Goal: Communication & Community: Answer question/provide support

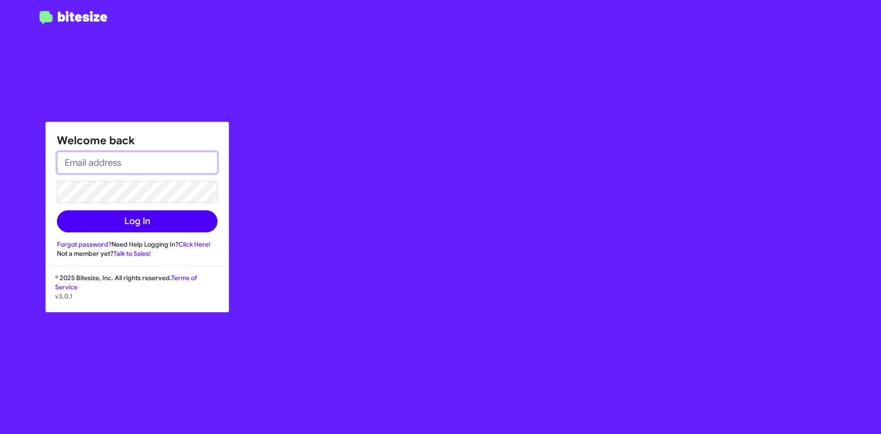
type input "[EMAIL_ADDRESS][DOMAIN_NAME]"
click at [134, 228] on button "Log In" at bounding box center [137, 221] width 161 height 22
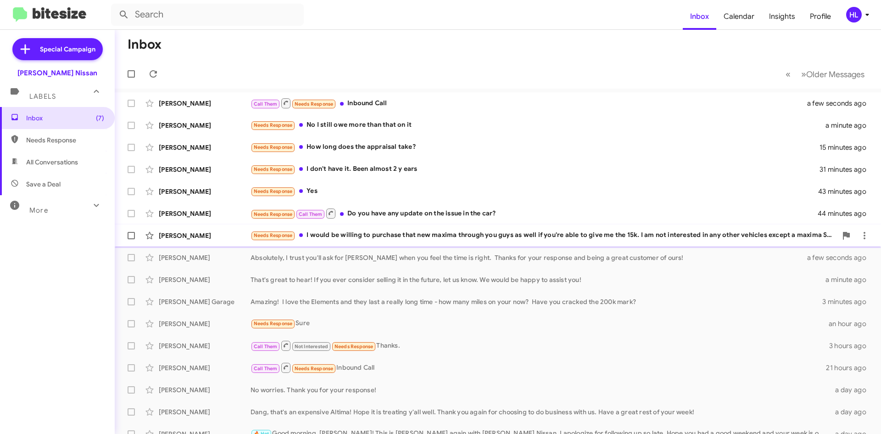
click at [217, 229] on div "[PERSON_NAME] Needs Response I would be willing to purchase that new maxima thr…" at bounding box center [498, 235] width 752 height 18
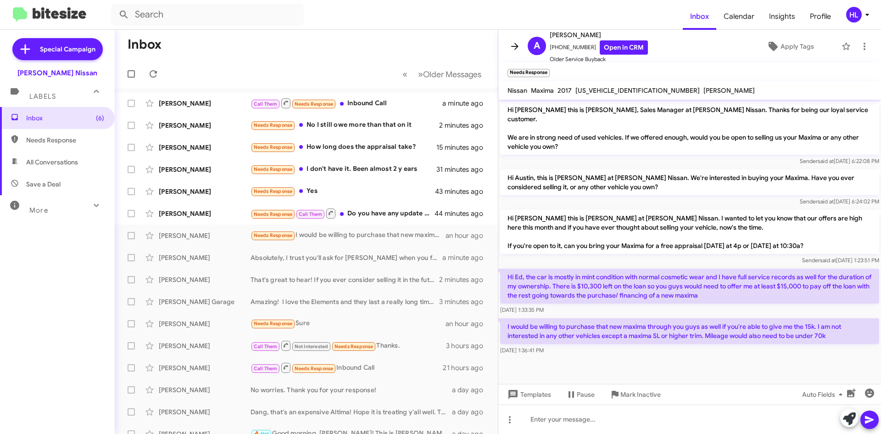
click at [512, 47] on icon at bounding box center [514, 46] width 7 height 7
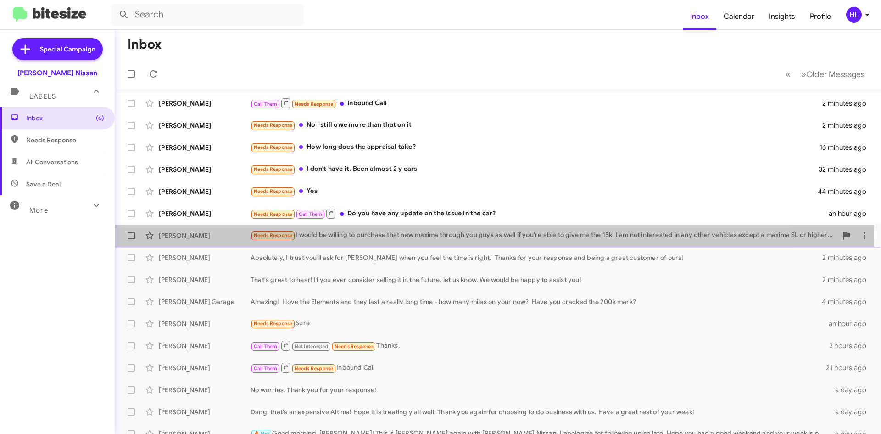
click at [191, 234] on div "[PERSON_NAME]" at bounding box center [205, 235] width 92 height 9
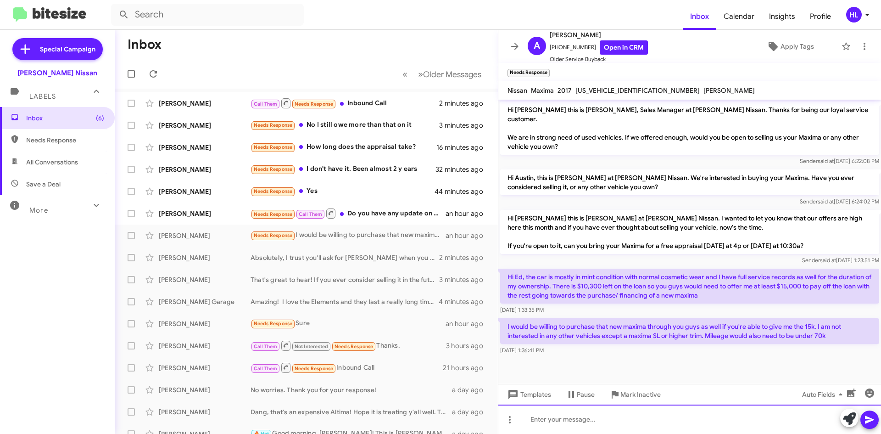
click at [598, 429] on div at bounding box center [689, 418] width 383 height 29
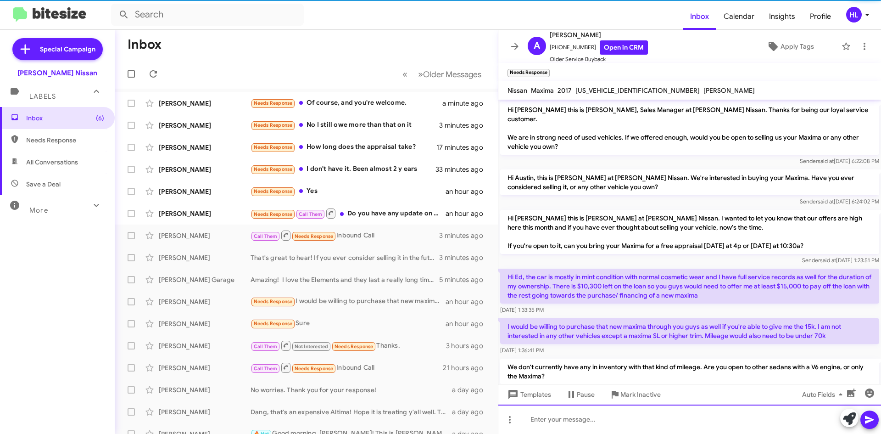
scroll to position [18, 0]
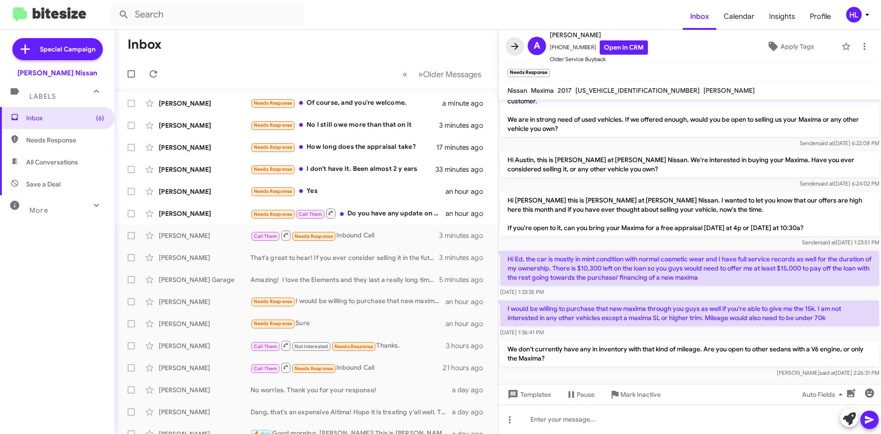
click at [518, 46] on icon at bounding box center [514, 46] width 7 height 7
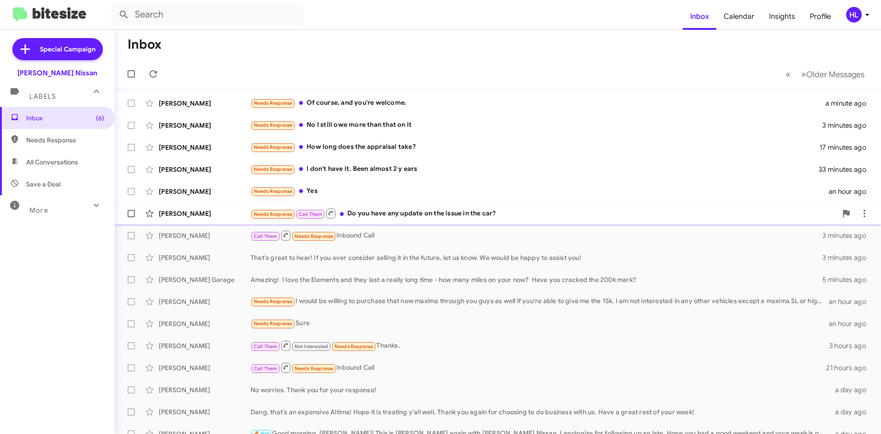
click at [181, 213] on div "[PERSON_NAME]" at bounding box center [205, 213] width 92 height 9
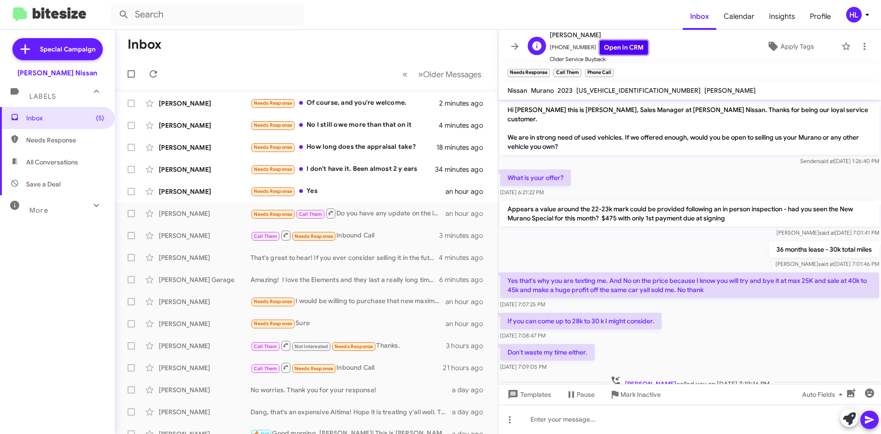
click at [621, 44] on link "Open in CRM" at bounding box center [624, 47] width 48 height 14
click at [611, 46] on link "Open in CRM" at bounding box center [624, 47] width 48 height 14
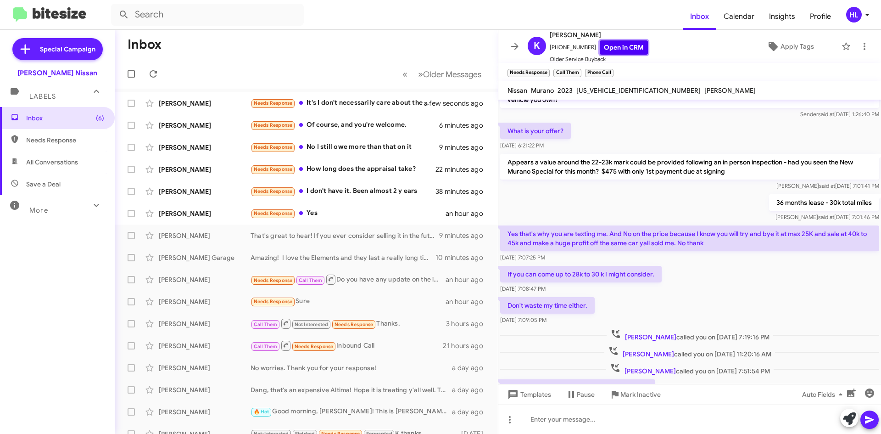
scroll to position [88, 0]
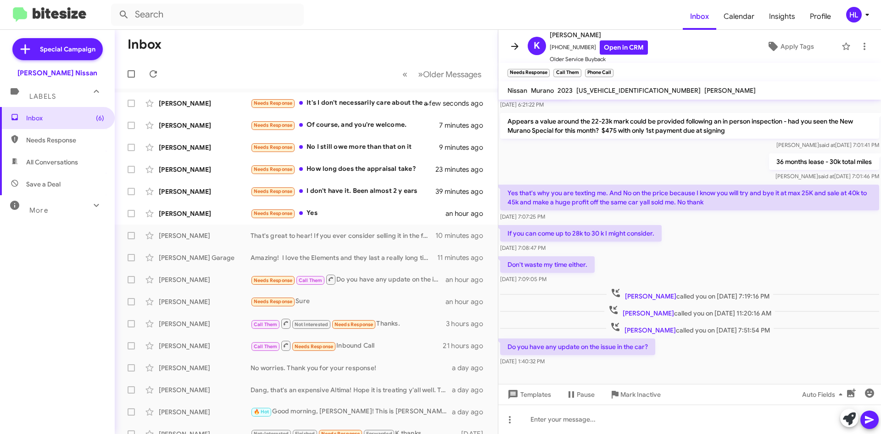
click at [511, 50] on icon at bounding box center [514, 46] width 11 height 11
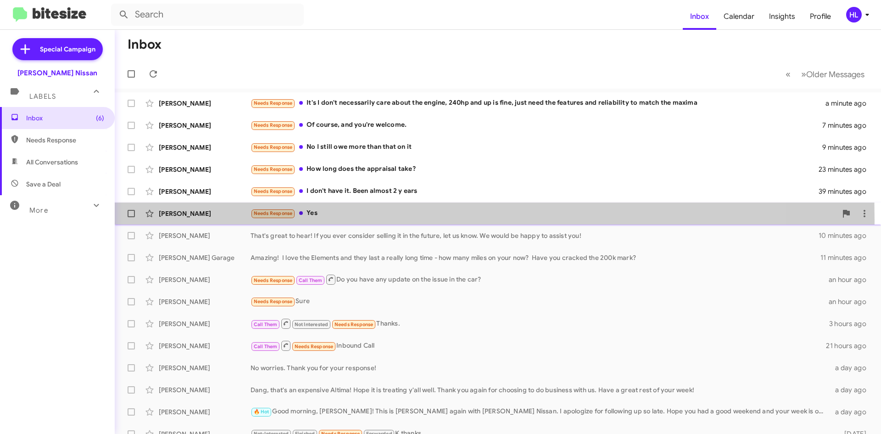
click at [189, 220] on div "[PERSON_NAME] Needs Response Yes an hour ago" at bounding box center [498, 213] width 752 height 18
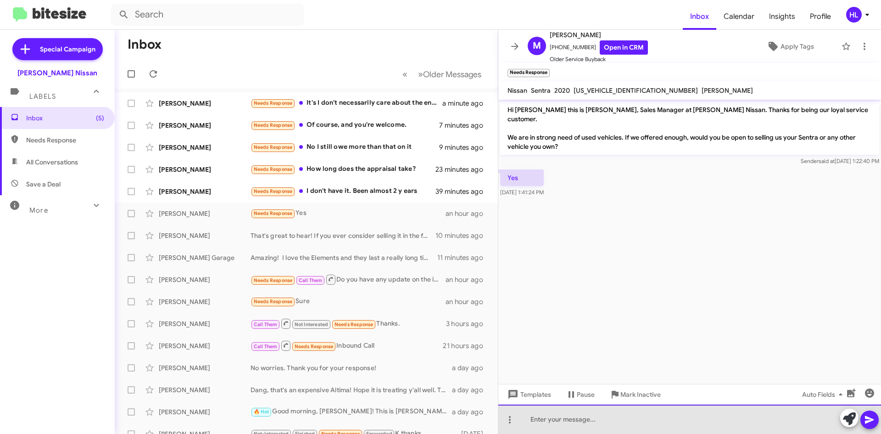
click at [612, 418] on div at bounding box center [689, 418] width 383 height 29
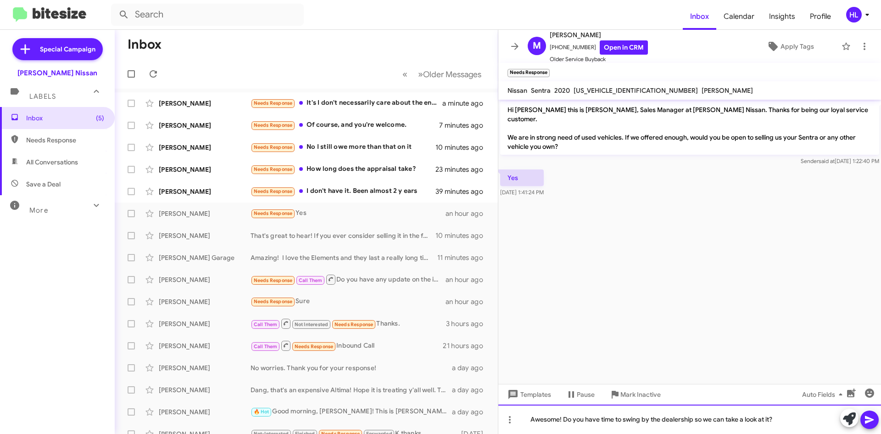
click at [564, 419] on div "Awesome! Do you have time to swing by the dealership so we can take a look at i…" at bounding box center [689, 418] width 383 height 29
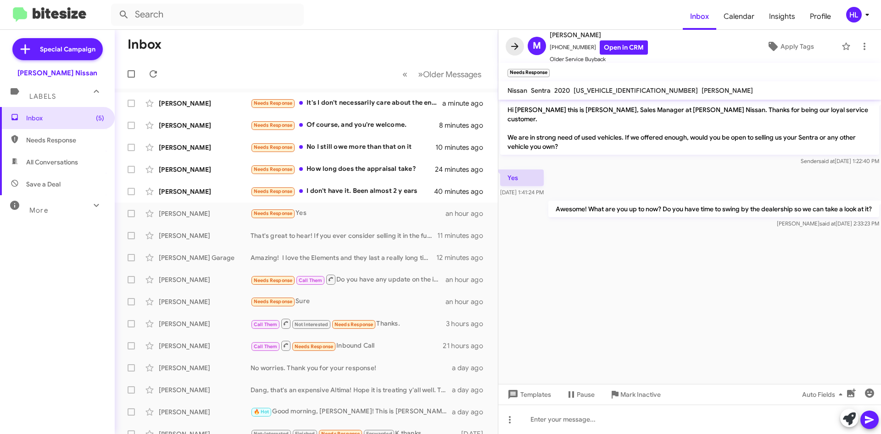
click at [513, 46] on icon at bounding box center [514, 46] width 7 height 7
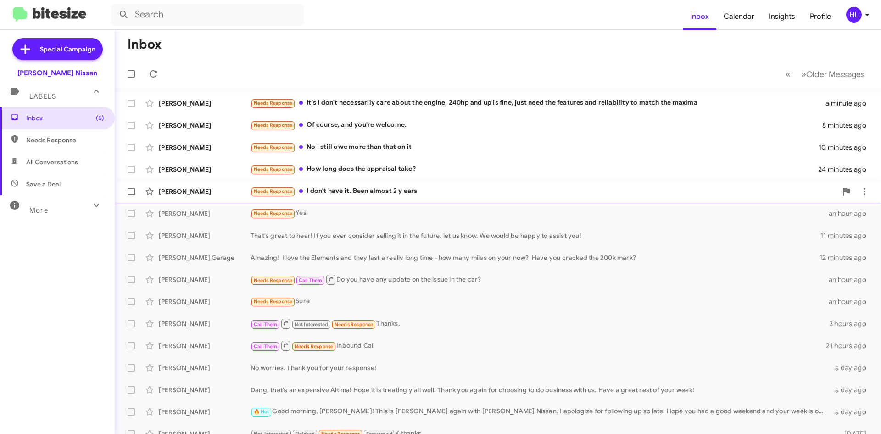
click at [215, 196] on div "[PERSON_NAME] Needs Response I don't have it. Been almost 2 y ears 40 minutes a…" at bounding box center [498, 191] width 752 height 18
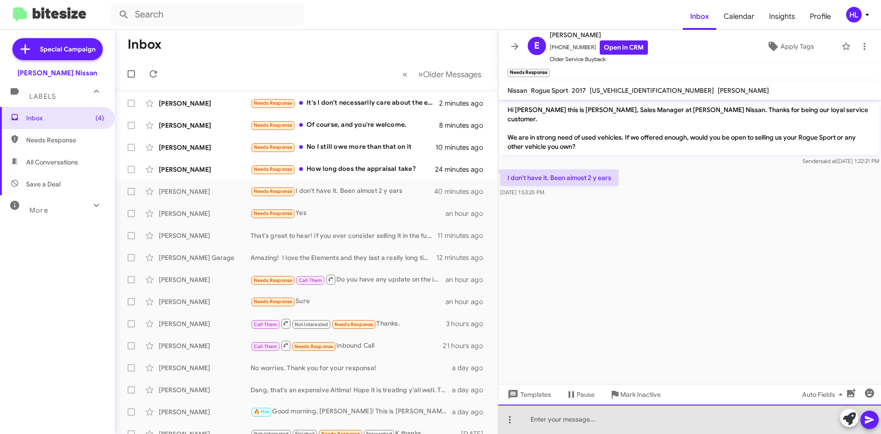
click at [687, 411] on div at bounding box center [689, 418] width 383 height 29
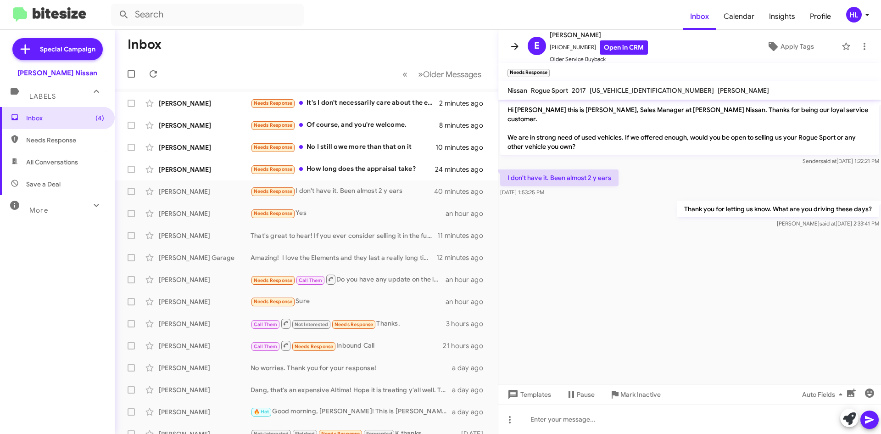
click at [512, 49] on icon at bounding box center [514, 46] width 11 height 11
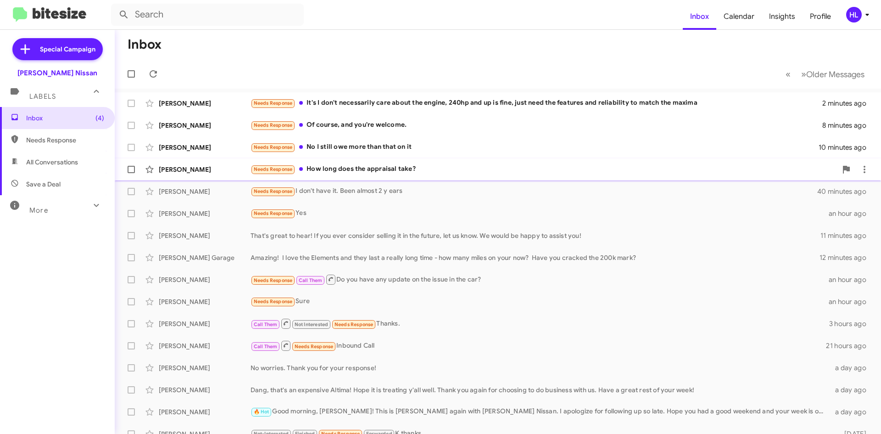
click at [184, 162] on div "[PERSON_NAME] Needs Response How long does the appraisal take? 24 minutes ago" at bounding box center [498, 169] width 752 height 18
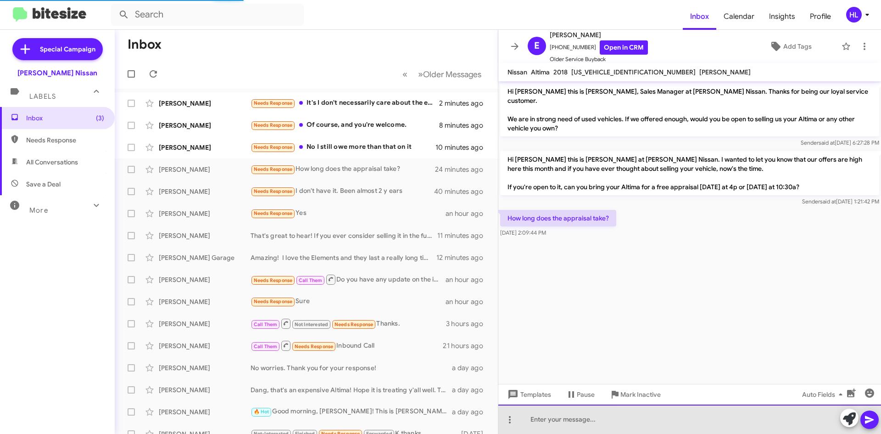
click at [689, 415] on div at bounding box center [689, 418] width 383 height 29
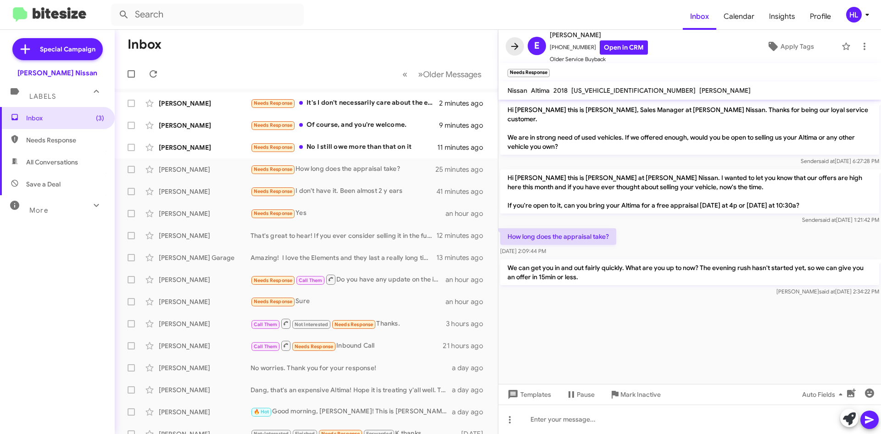
click at [515, 47] on icon at bounding box center [514, 46] width 11 height 11
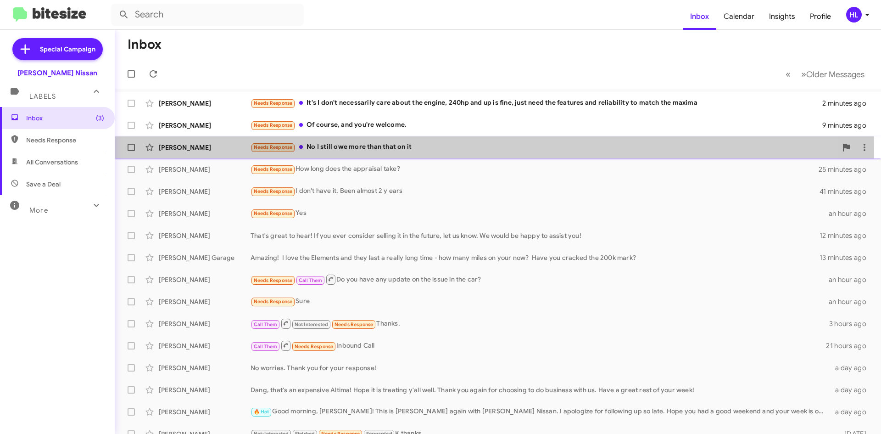
click at [215, 150] on div "[PERSON_NAME]" at bounding box center [205, 147] width 92 height 9
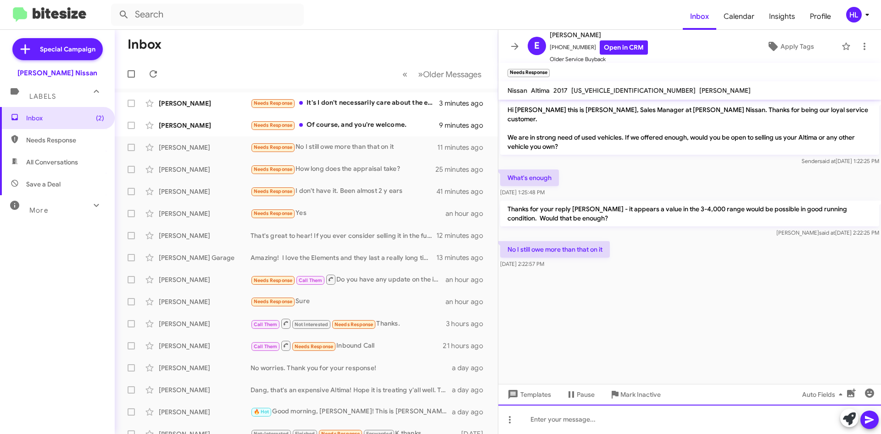
click at [664, 427] on div at bounding box center [689, 418] width 383 height 29
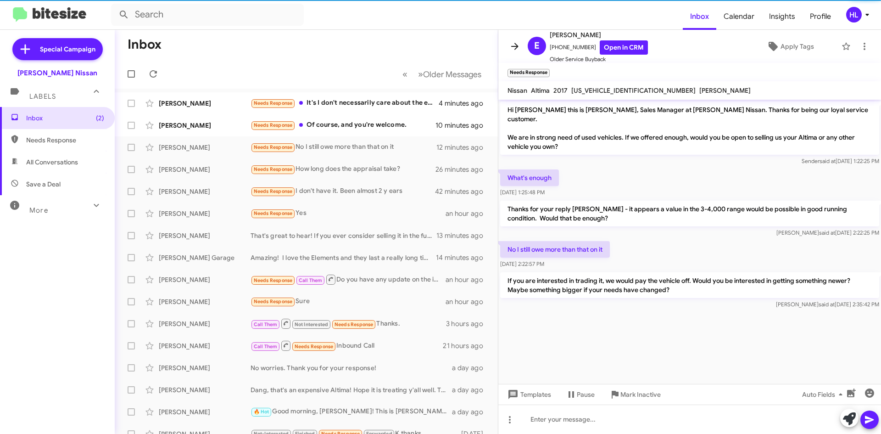
click at [518, 45] on icon at bounding box center [514, 46] width 11 height 11
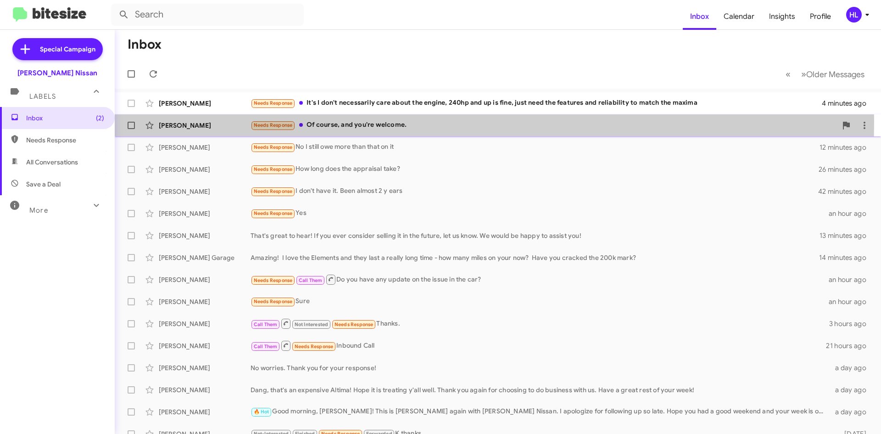
click at [231, 122] on div "[PERSON_NAME]" at bounding box center [205, 125] width 92 height 9
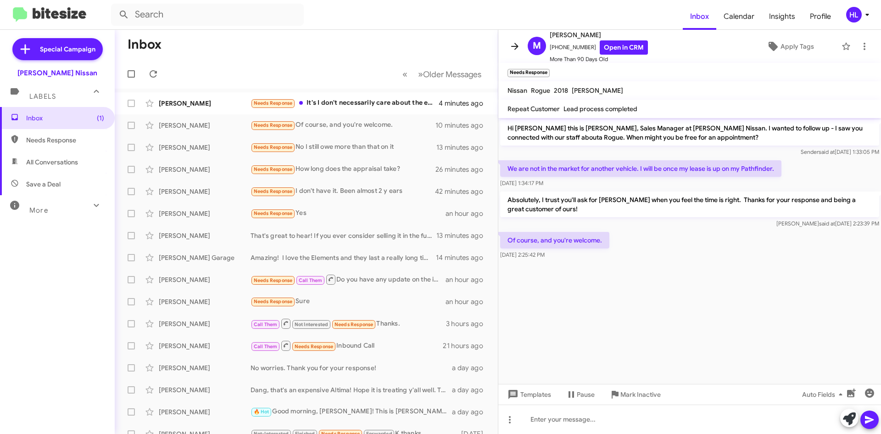
click at [517, 48] on icon at bounding box center [514, 46] width 11 height 11
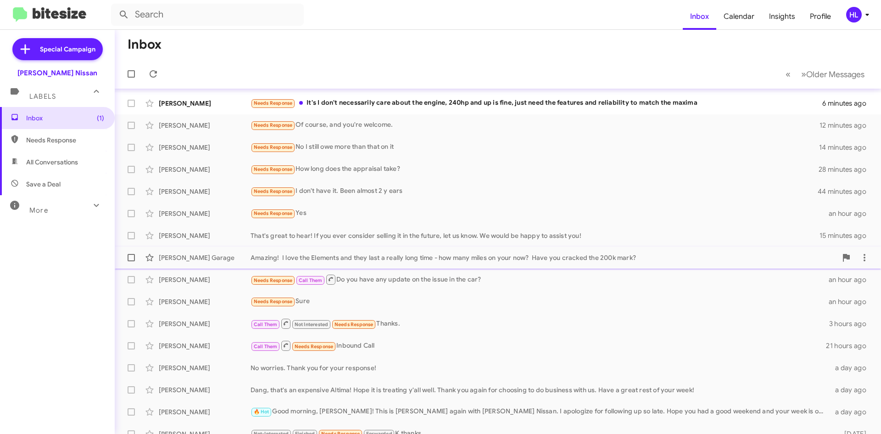
scroll to position [46, 0]
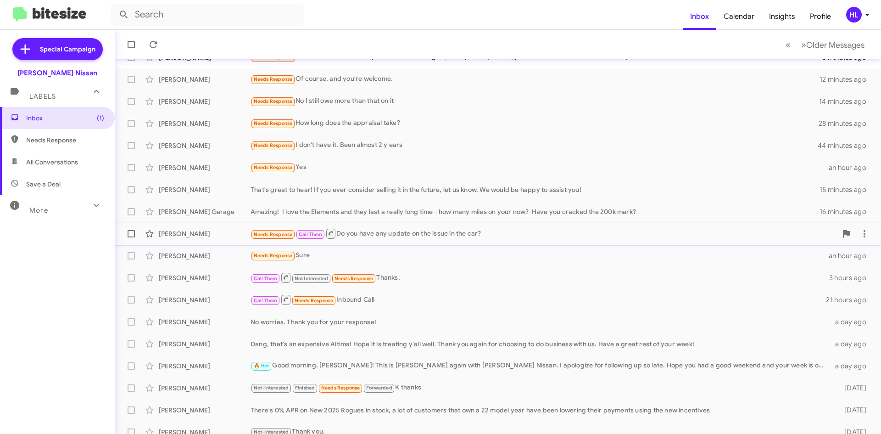
click at [223, 236] on div "[PERSON_NAME]" at bounding box center [205, 233] width 92 height 9
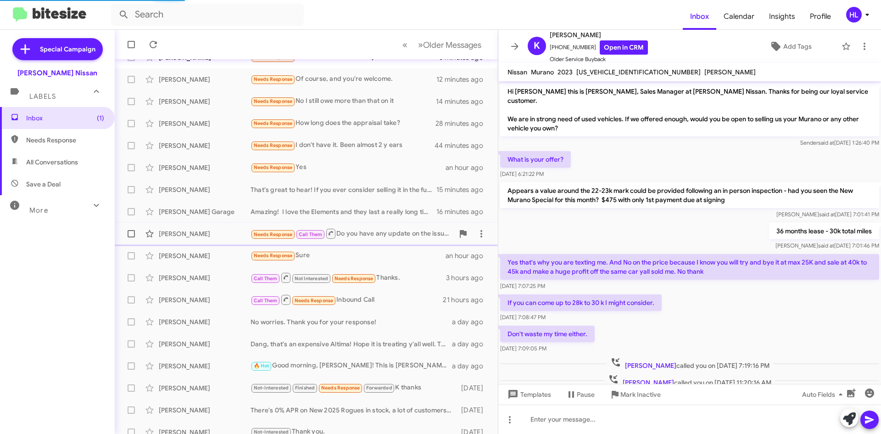
scroll to position [51, 0]
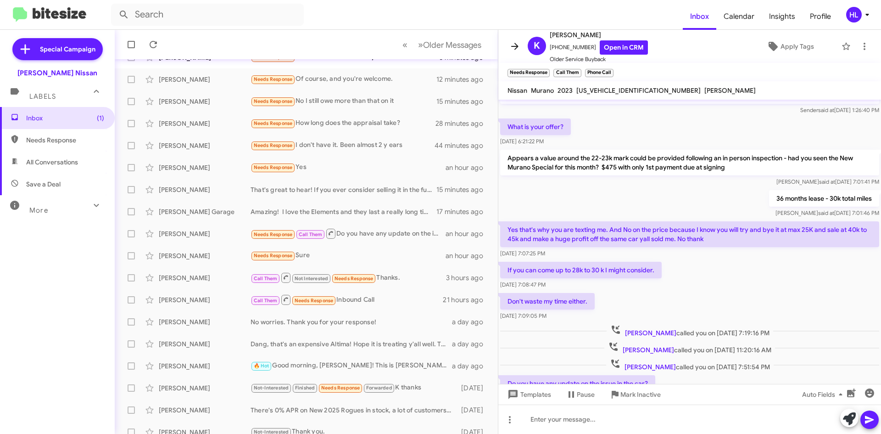
click at [515, 48] on icon at bounding box center [514, 46] width 11 height 11
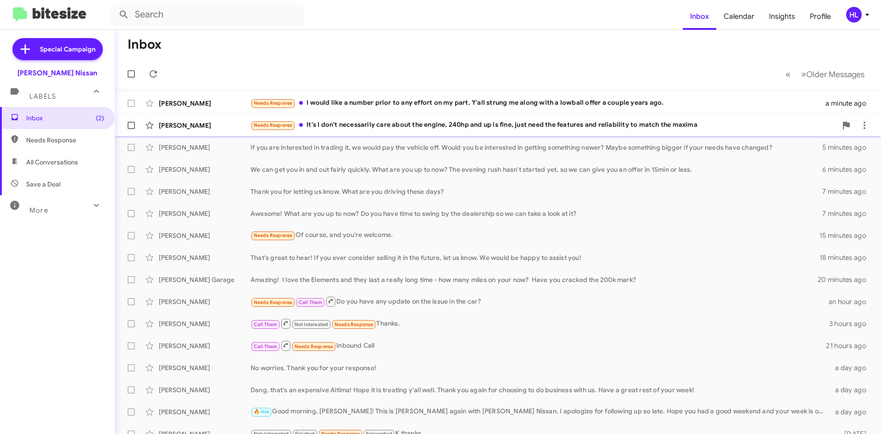
click at [239, 127] on div "[PERSON_NAME]" at bounding box center [205, 125] width 92 height 9
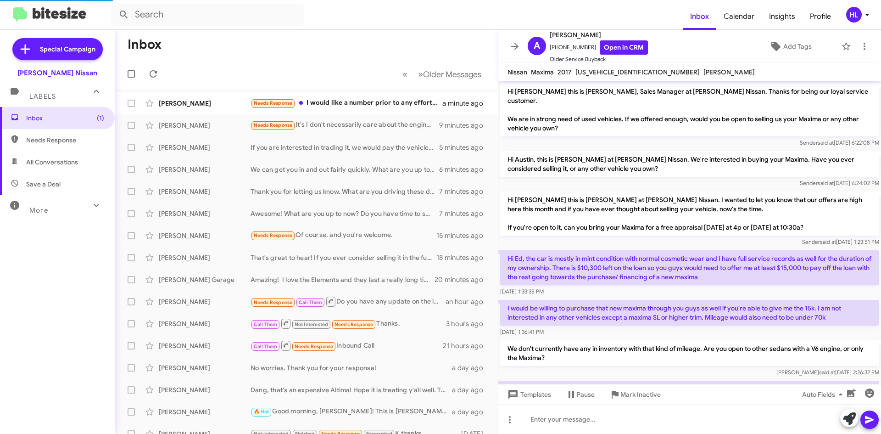
scroll to position [85, 0]
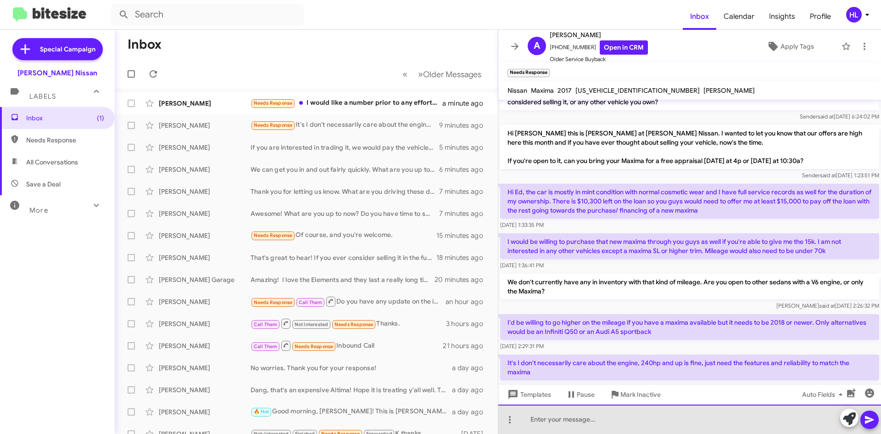
click at [605, 427] on div at bounding box center [689, 418] width 383 height 29
click at [530, 416] on div "I have a 2023 Q50 with a little over 14k miles available at the moment." at bounding box center [689, 418] width 383 height 29
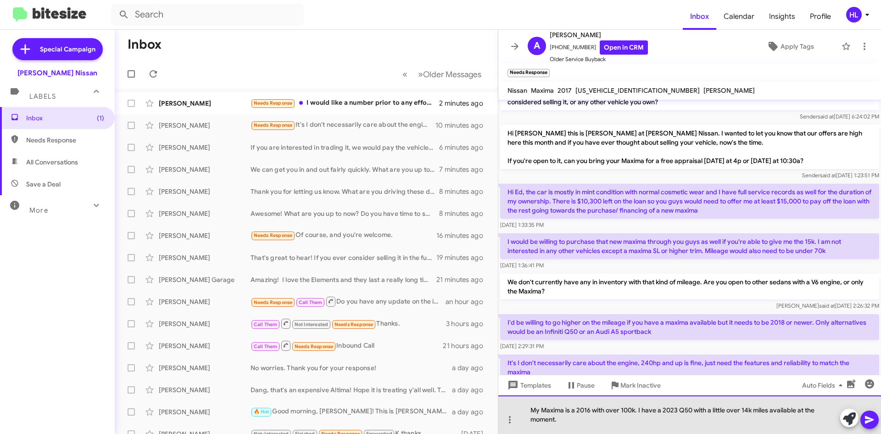
click at [600, 427] on div "My Maxima is a 2016 with over 100k. I have a 2023 Q50 with a little over 14k mi…" at bounding box center [689, 414] width 383 height 39
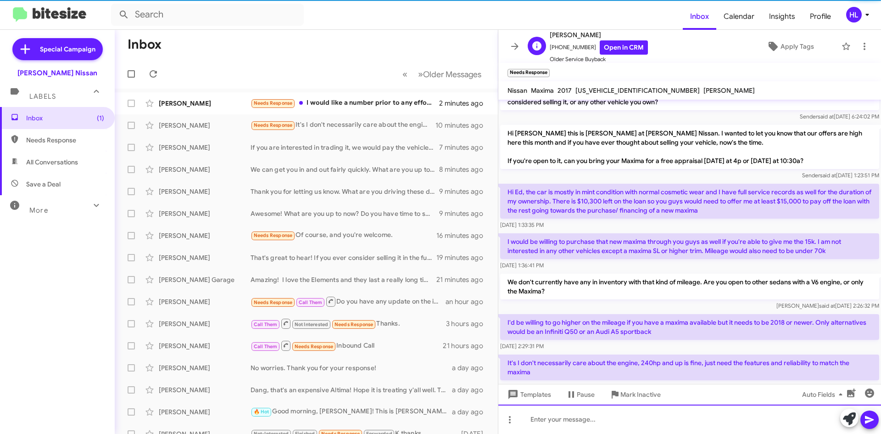
scroll to position [0, 0]
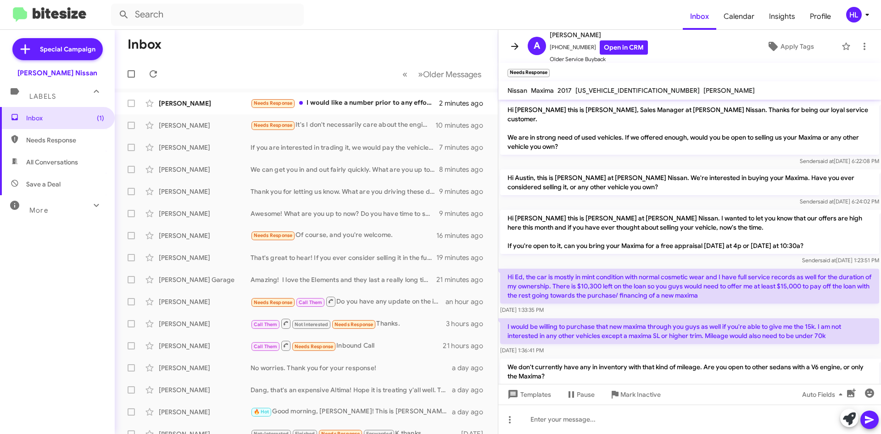
click at [517, 43] on icon at bounding box center [514, 46] width 11 height 11
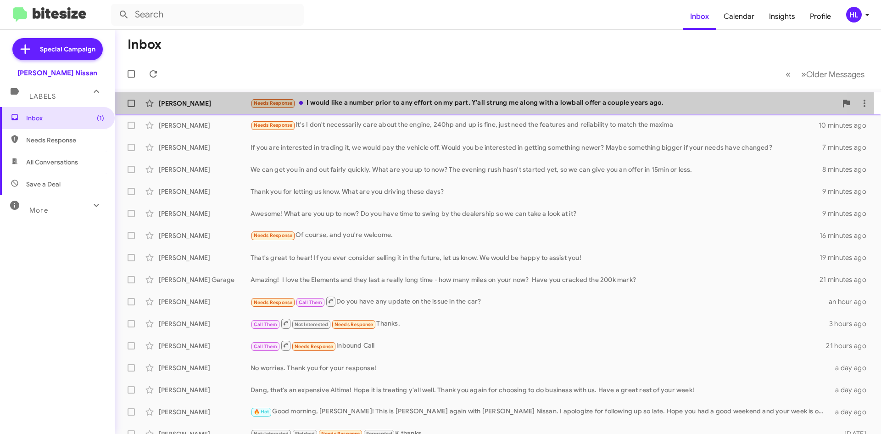
click at [219, 108] on div "[PERSON_NAME] Needs Response I would like a number prior to any effort on my pa…" at bounding box center [498, 103] width 752 height 18
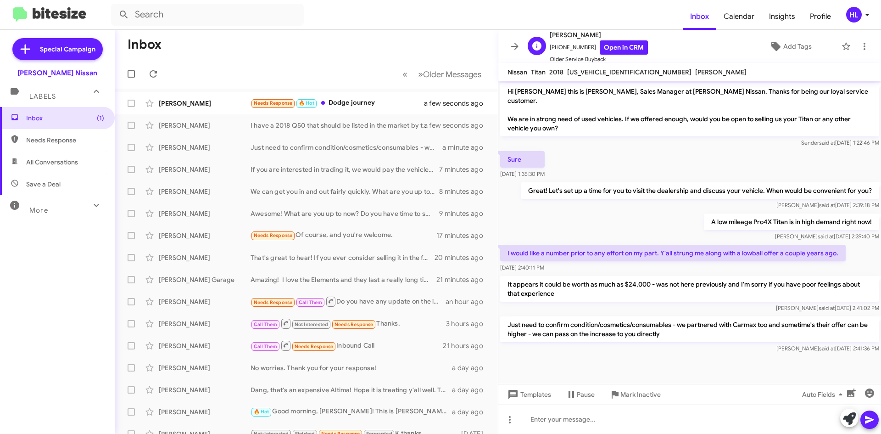
click at [609, 55] on span "Older Service Buyback" at bounding box center [599, 59] width 98 height 9
click at [613, 48] on link "Open in CRM" at bounding box center [624, 47] width 48 height 14
click at [349, 52] on mat-toolbar-row "Inbox" at bounding box center [306, 44] width 383 height 29
click at [518, 40] on button at bounding box center [515, 46] width 18 height 18
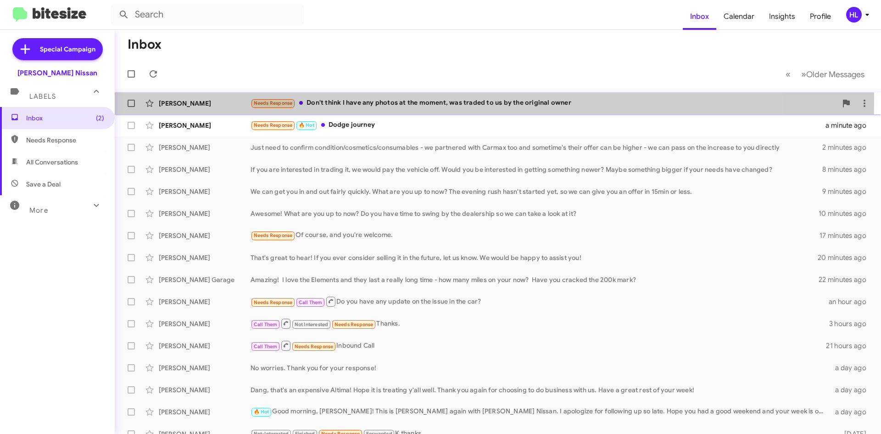
click at [246, 99] on div "[PERSON_NAME]" at bounding box center [205, 103] width 92 height 9
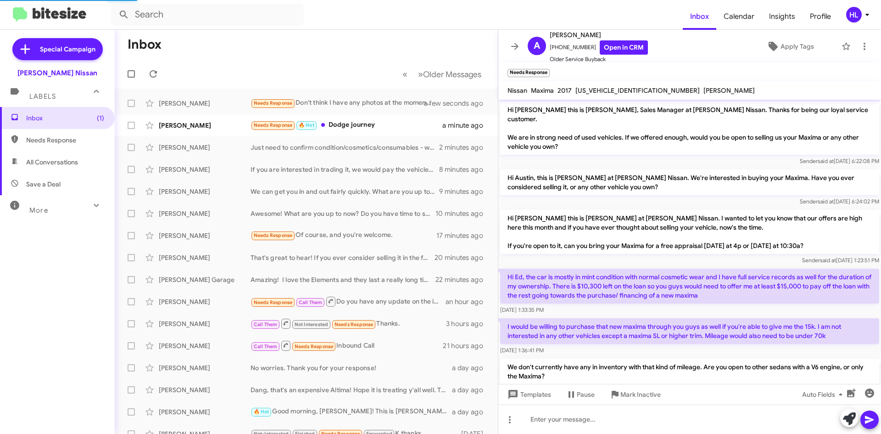
scroll to position [228, 0]
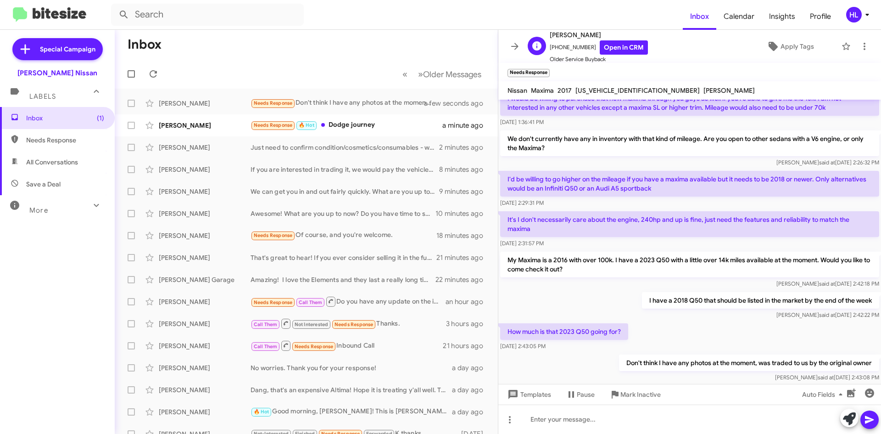
click at [525, 48] on div "A [PERSON_NAME] [PHONE_NUMBER] Open in CRM Older Service Buyback" at bounding box center [586, 46] width 124 height 34
click at [513, 46] on icon at bounding box center [514, 46] width 7 height 7
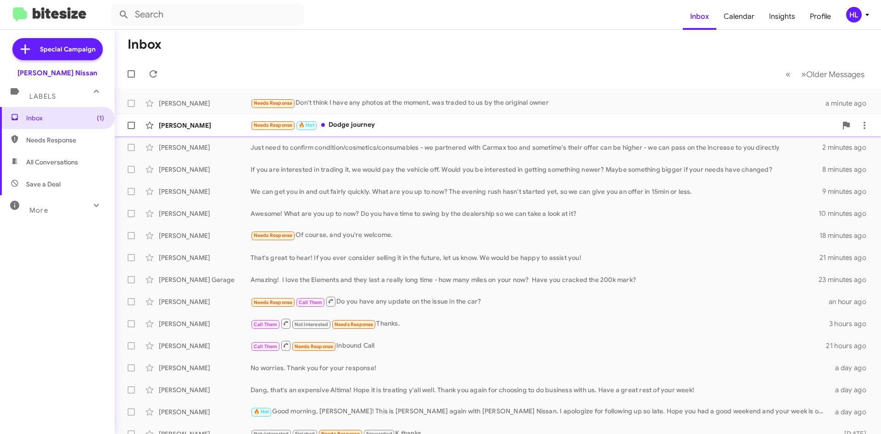
click at [206, 123] on div "[PERSON_NAME]" at bounding box center [205, 125] width 92 height 9
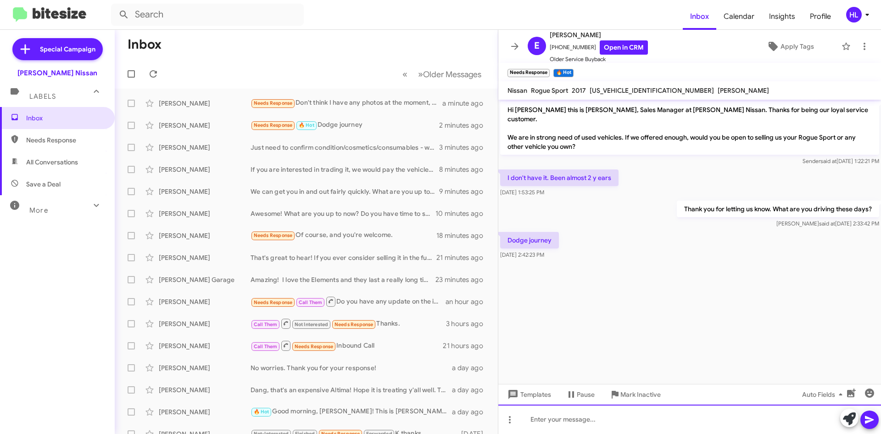
click at [653, 416] on div at bounding box center [689, 418] width 383 height 29
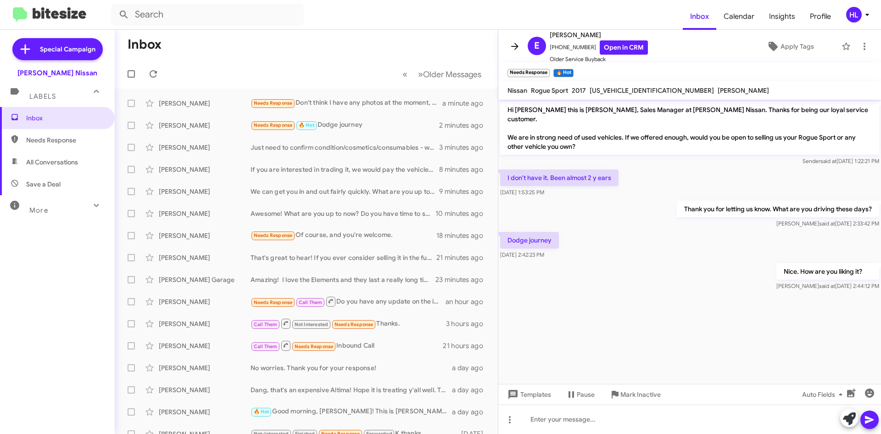
click at [513, 41] on icon at bounding box center [514, 46] width 11 height 11
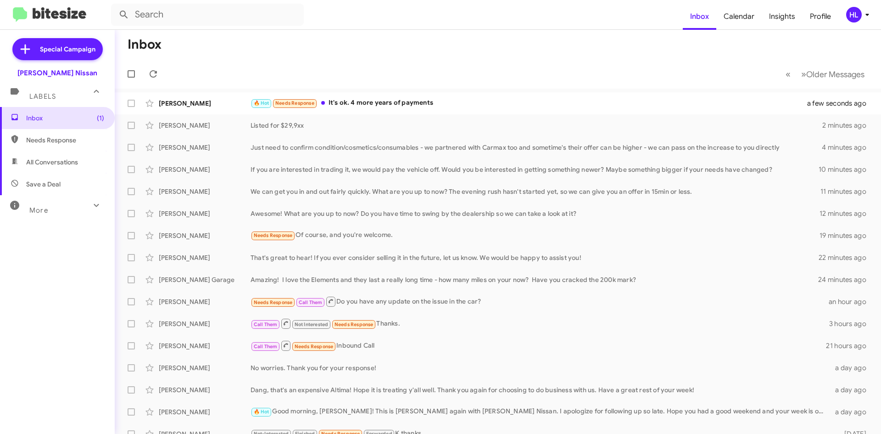
click at [215, 88] on mat-toolbar-row "« Previous » Next Older Messages" at bounding box center [498, 73] width 766 height 29
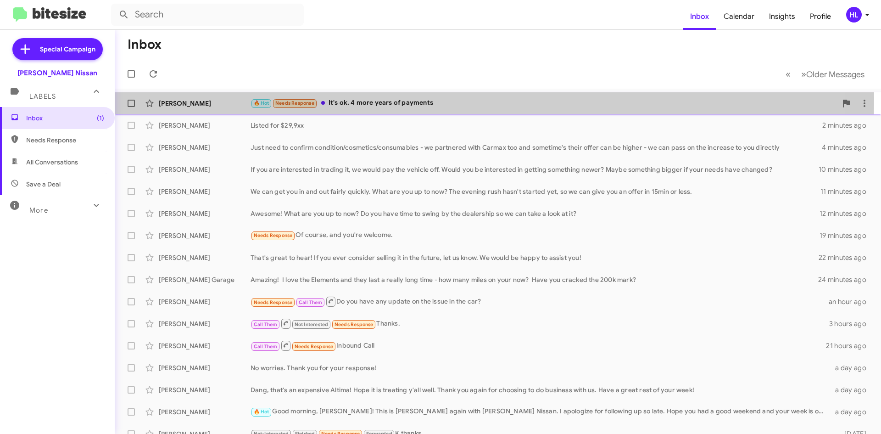
click at [218, 98] on div "[PERSON_NAME] 🔥 Hot Needs Response It's ok. 4 more years of payments a few seco…" at bounding box center [498, 103] width 752 height 18
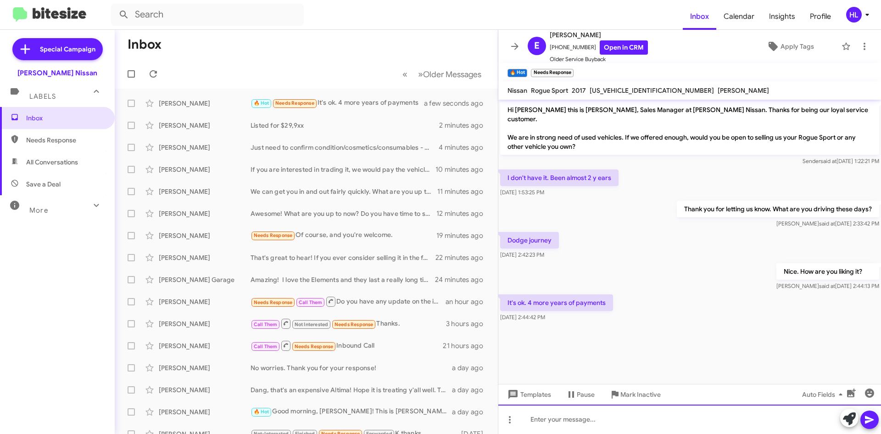
click at [557, 424] on div at bounding box center [689, 418] width 383 height 29
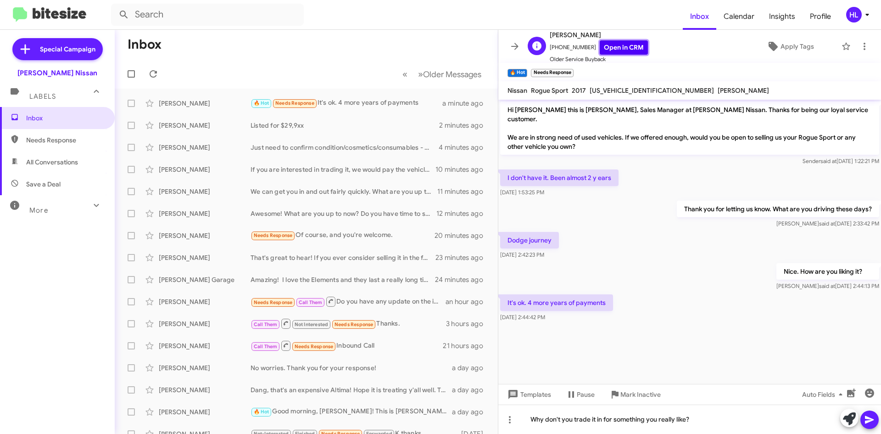
click at [602, 47] on link "Open in CRM" at bounding box center [624, 47] width 48 height 14
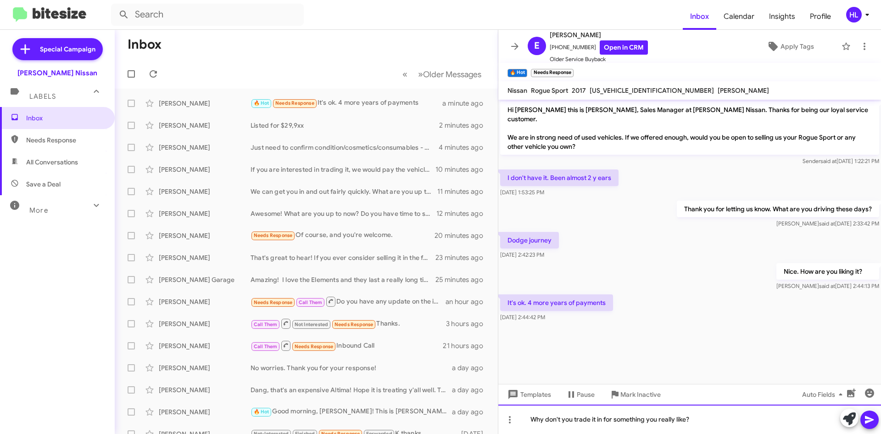
click at [746, 421] on div "Why don't you trade it in for something you really like?" at bounding box center [689, 418] width 383 height 29
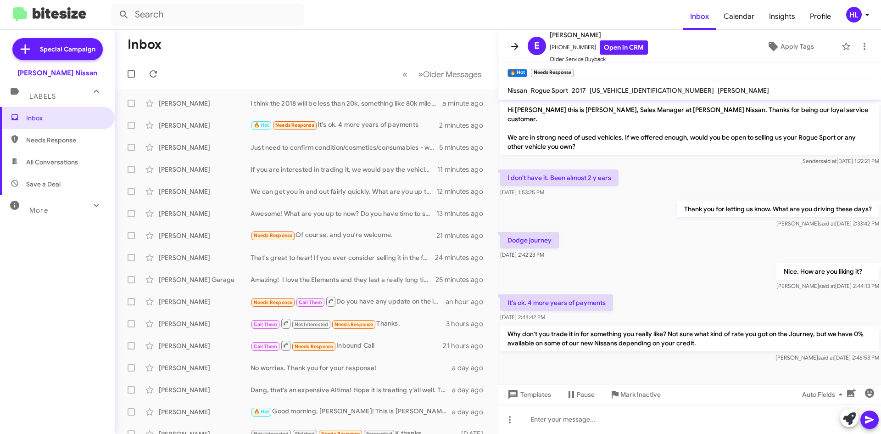
click at [514, 45] on icon at bounding box center [514, 46] width 11 height 11
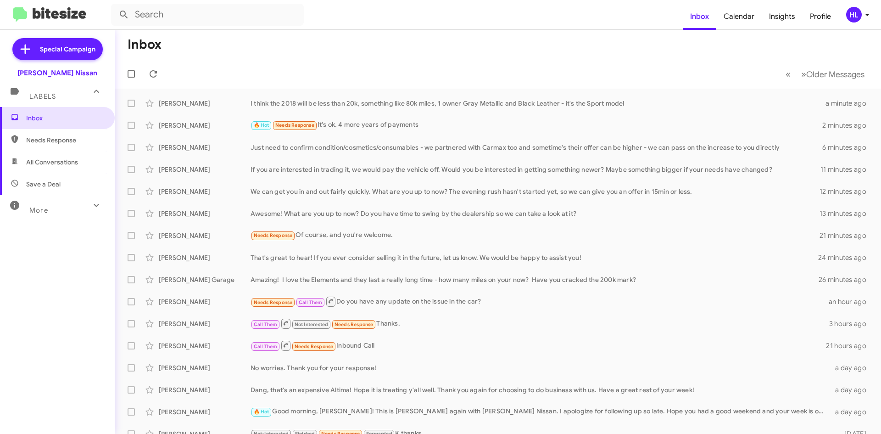
click at [80, 162] on span "All Conversations" at bounding box center [57, 162] width 115 height 22
type input "in:all-conversations"
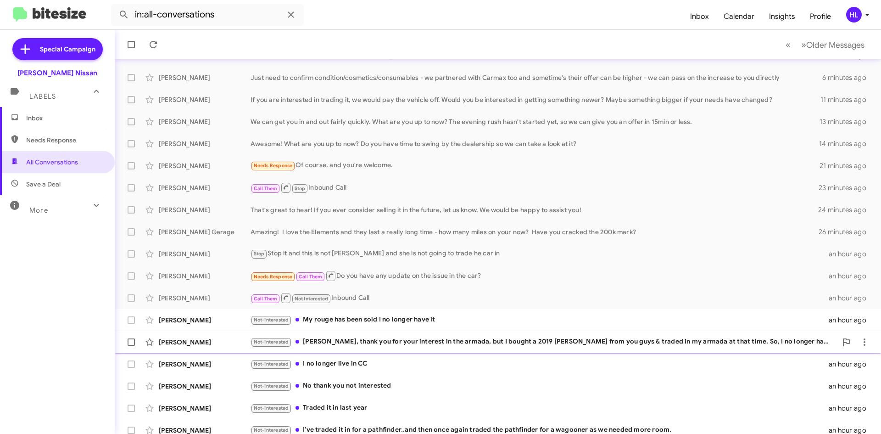
scroll to position [99, 0]
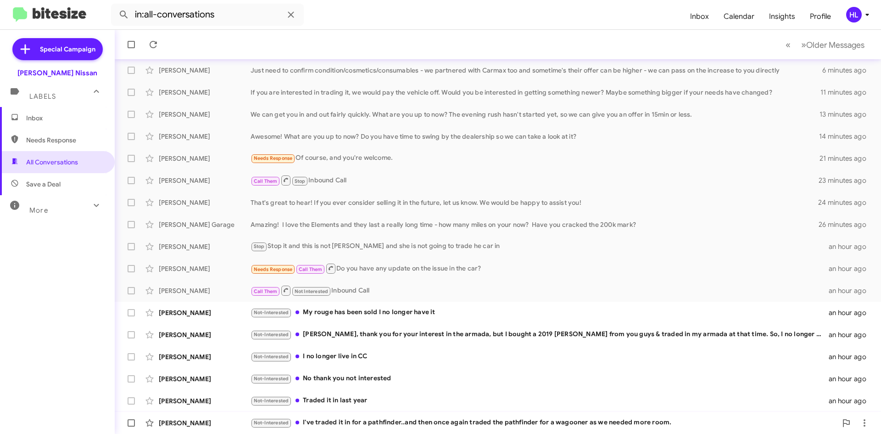
click at [225, 419] on div "[PERSON_NAME]" at bounding box center [205, 422] width 92 height 9
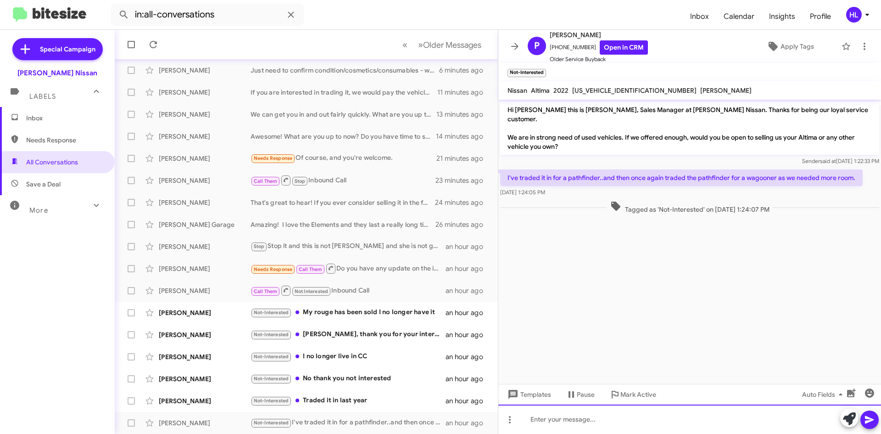
click at [680, 427] on div at bounding box center [689, 418] width 383 height 29
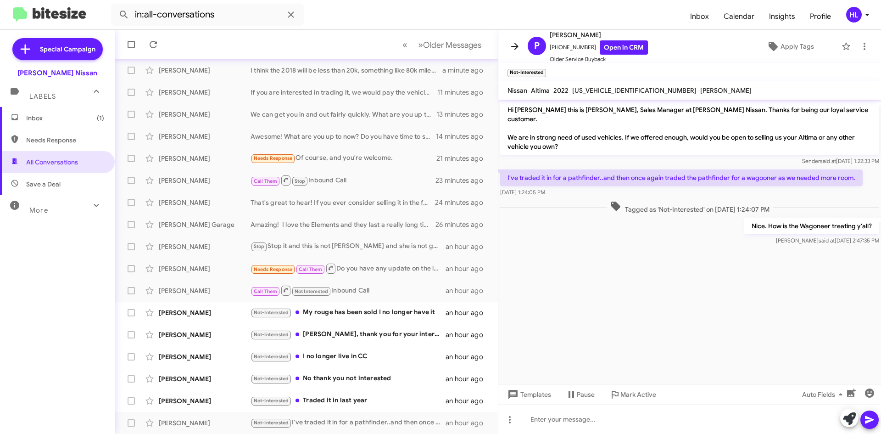
click at [513, 53] on button at bounding box center [515, 46] width 18 height 18
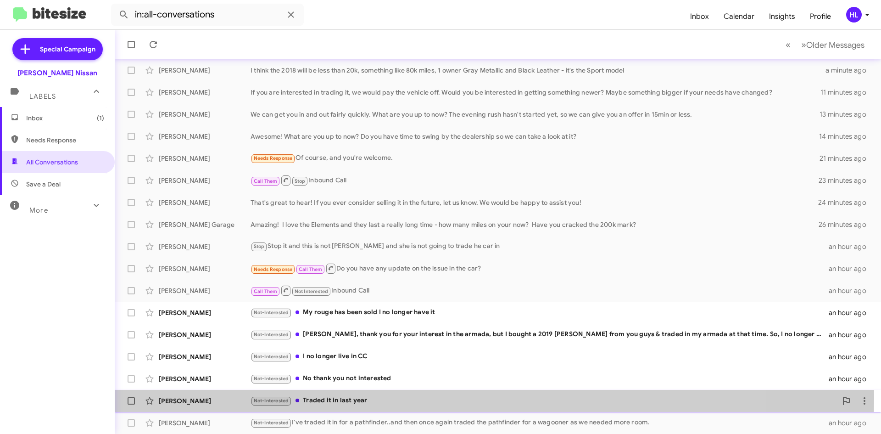
click at [179, 395] on div "[PERSON_NAME] Not-Interested Traded it in last year an hour ago" at bounding box center [498, 400] width 752 height 18
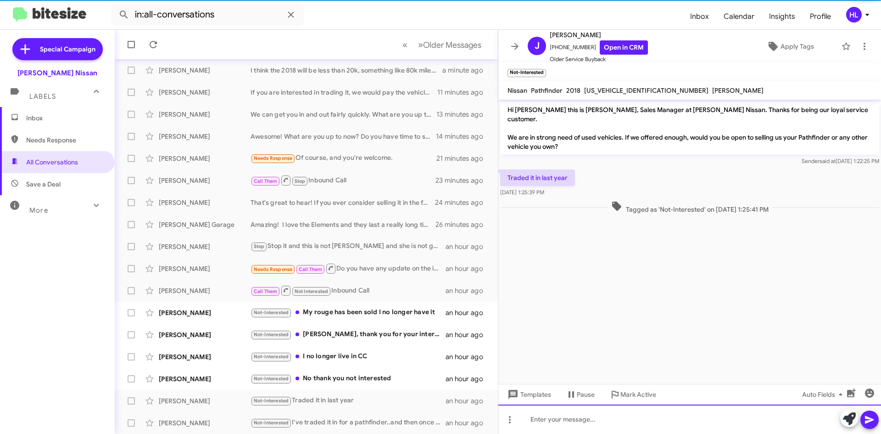
click at [646, 424] on div at bounding box center [689, 418] width 383 height 29
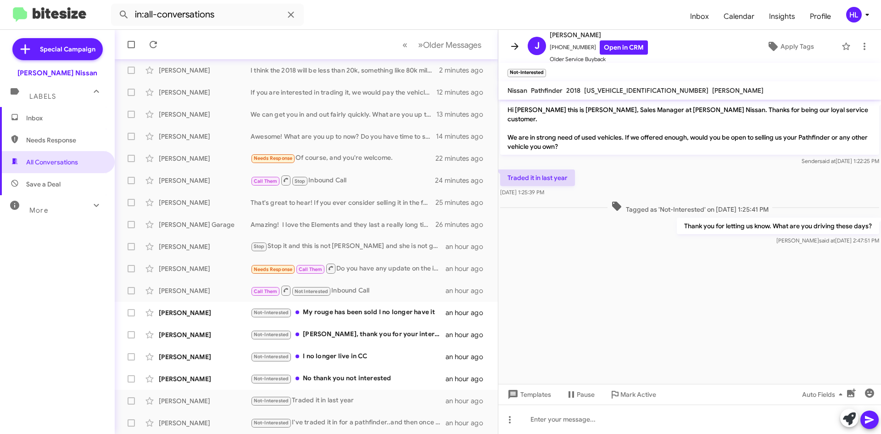
click at [513, 43] on icon at bounding box center [514, 46] width 11 height 11
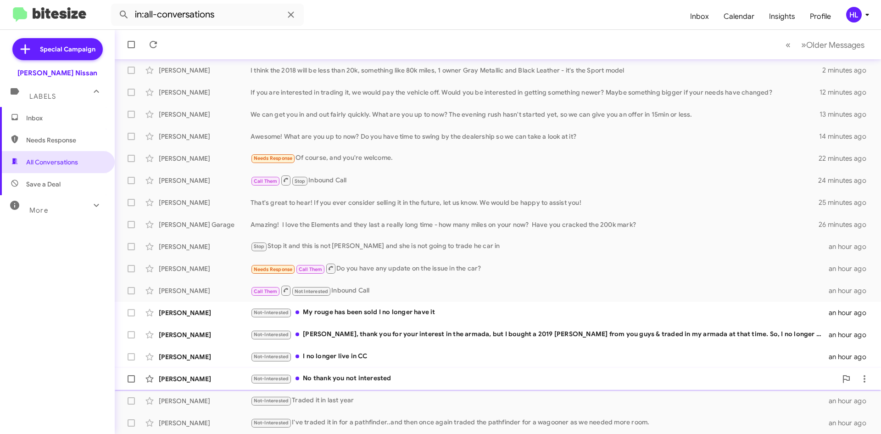
click at [217, 383] on div "[PERSON_NAME]" at bounding box center [205, 378] width 92 height 9
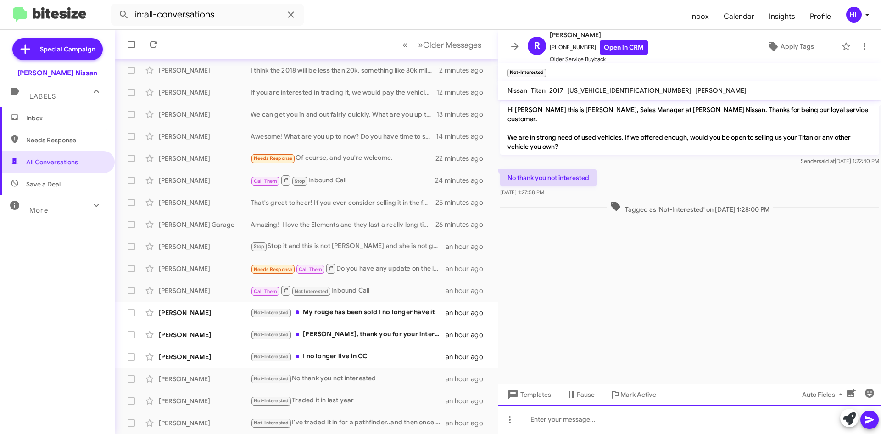
click at [632, 414] on div at bounding box center [689, 418] width 383 height 29
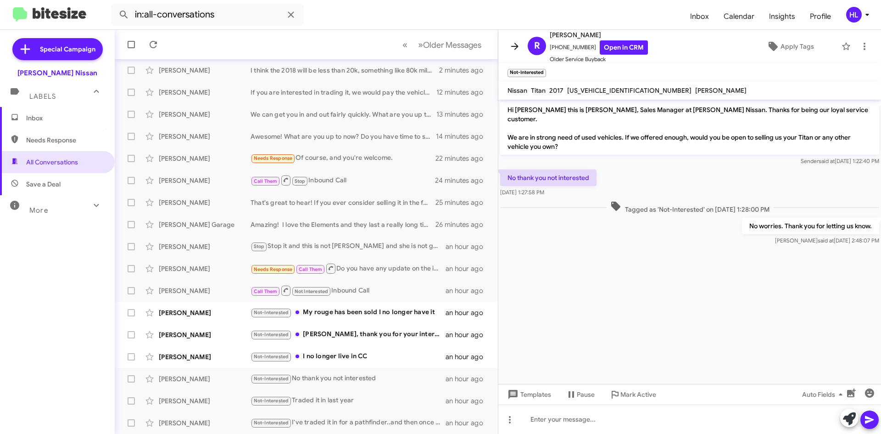
click at [509, 50] on span at bounding box center [515, 46] width 18 height 11
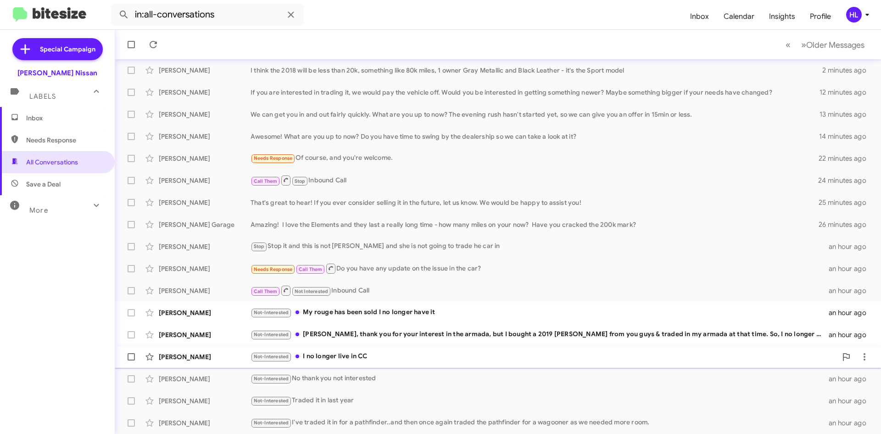
click at [229, 358] on div "[PERSON_NAME]" at bounding box center [205, 356] width 92 height 9
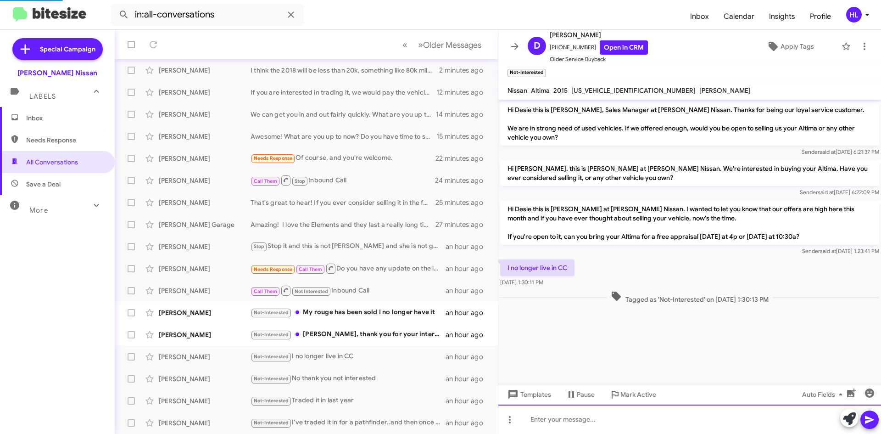
click at [730, 423] on div at bounding box center [689, 418] width 383 height 29
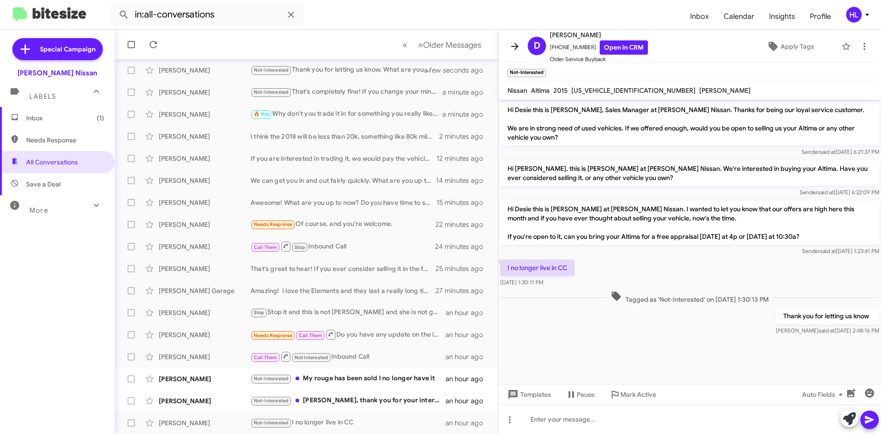
click at [519, 39] on button at bounding box center [515, 46] width 18 height 18
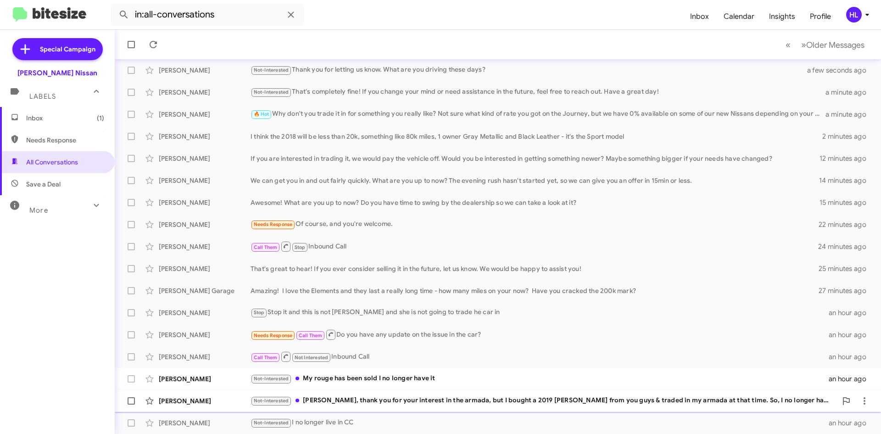
click at [199, 396] on div "[PERSON_NAME]" at bounding box center [205, 400] width 92 height 9
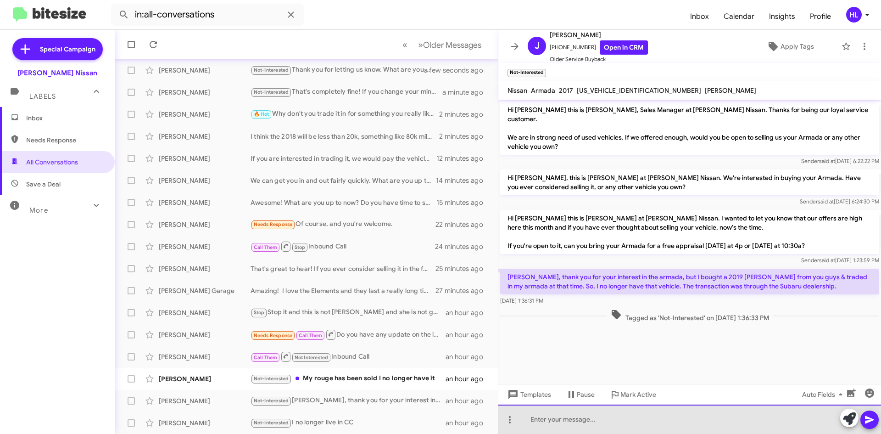
click at [651, 430] on div at bounding box center [689, 418] width 383 height 29
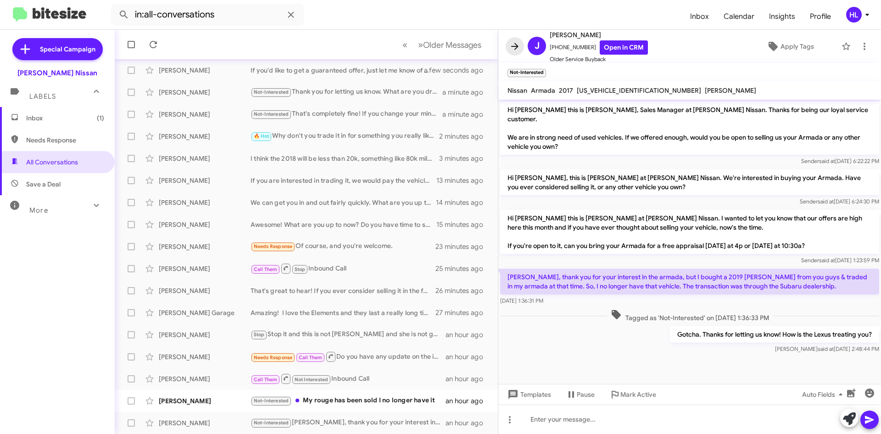
click at [514, 43] on icon at bounding box center [514, 46] width 11 height 11
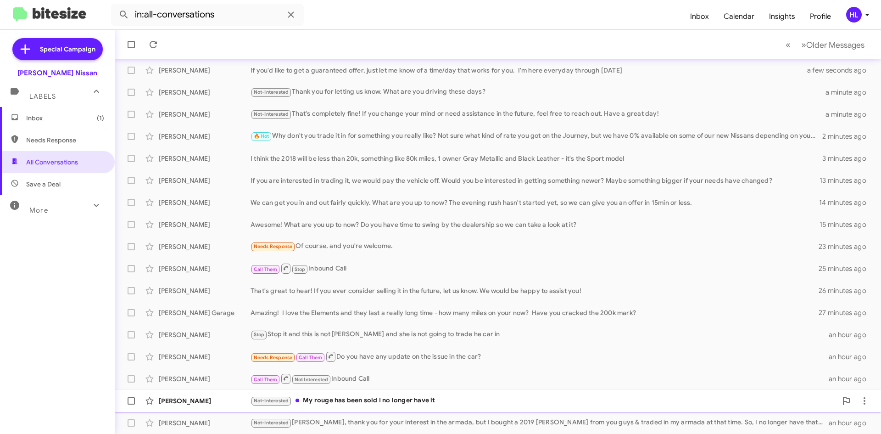
click at [355, 401] on div "Not-Interested My rouge has been sold I no longer have it" at bounding box center [544, 400] width 586 height 11
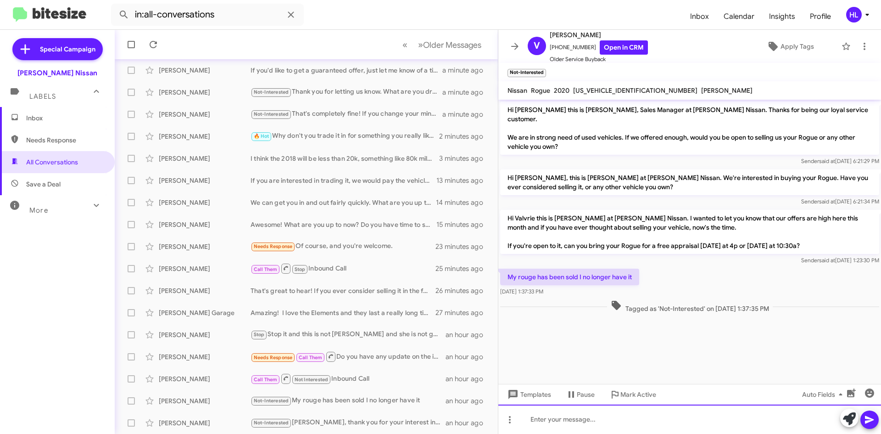
click at [574, 425] on div at bounding box center [689, 418] width 383 height 29
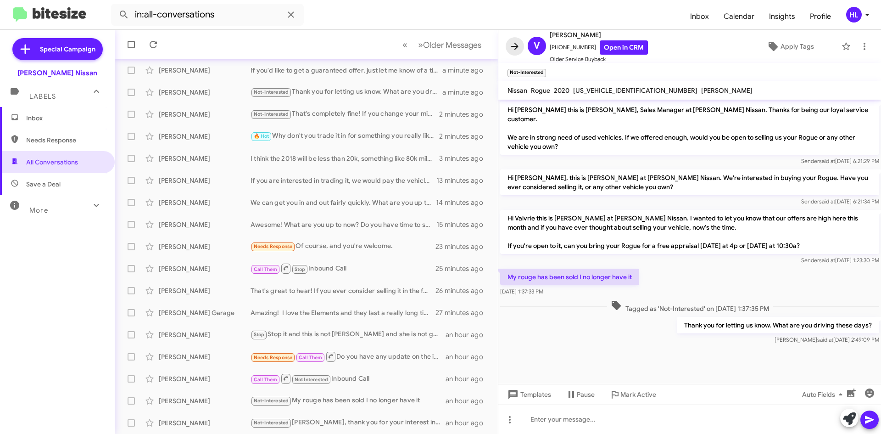
click at [517, 51] on icon at bounding box center [514, 46] width 11 height 11
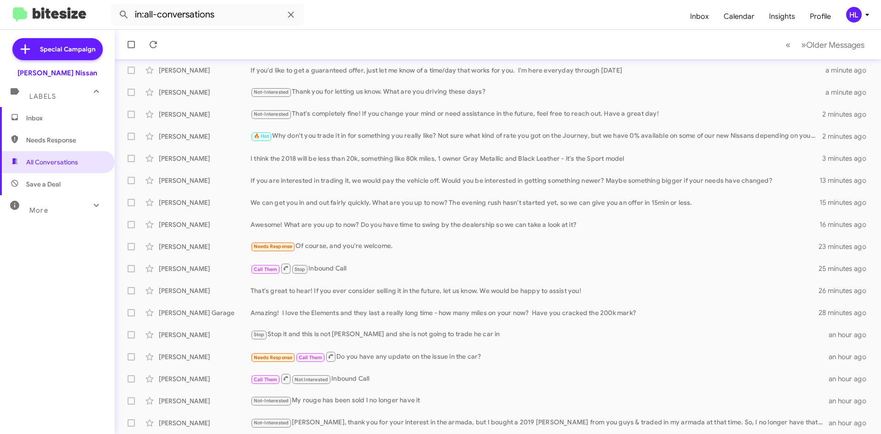
click at [44, 124] on span "Inbox" at bounding box center [57, 118] width 115 height 22
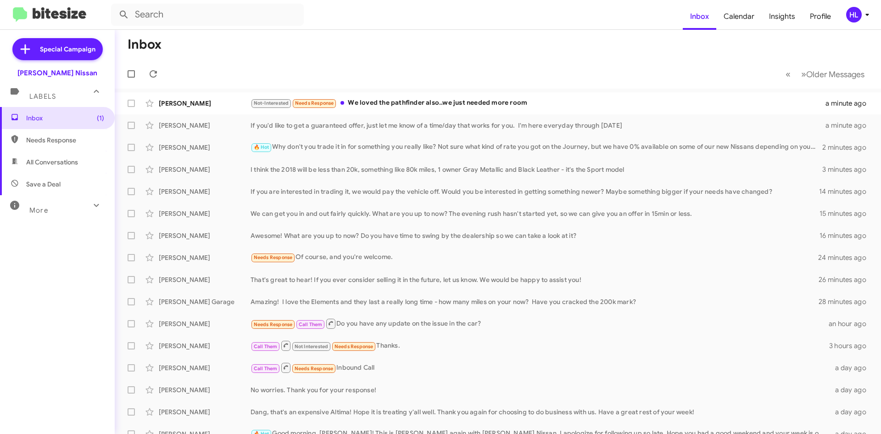
click at [56, 160] on span "All Conversations" at bounding box center [52, 161] width 52 height 9
type input "in:all-conversations"
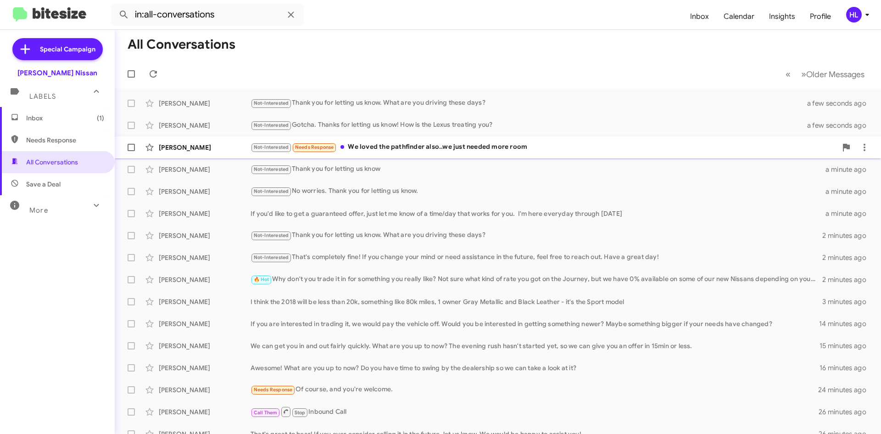
click at [236, 146] on div "[PERSON_NAME]" at bounding box center [205, 147] width 92 height 9
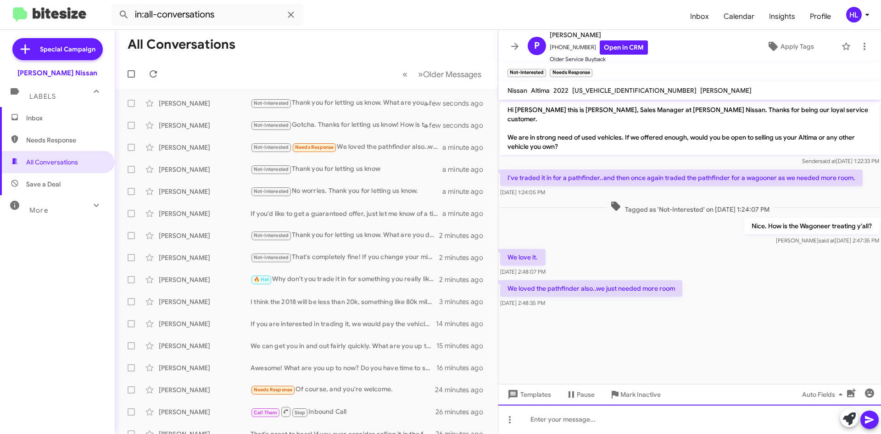
click at [669, 419] on div at bounding box center [689, 418] width 383 height 29
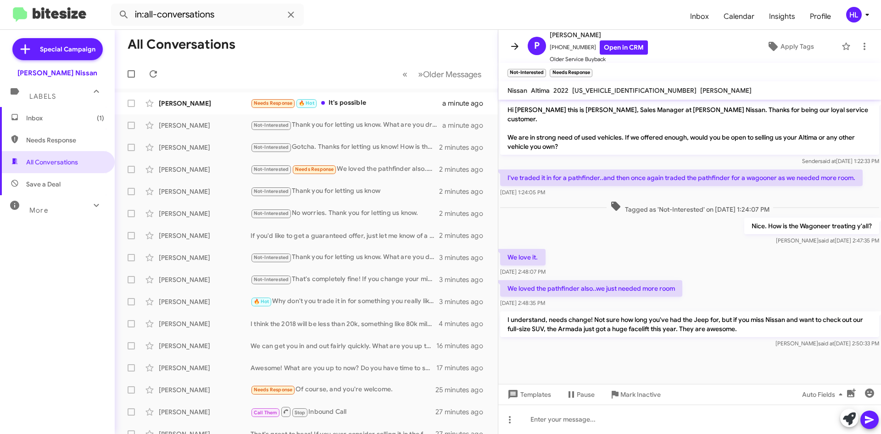
click at [517, 38] on button at bounding box center [515, 46] width 18 height 18
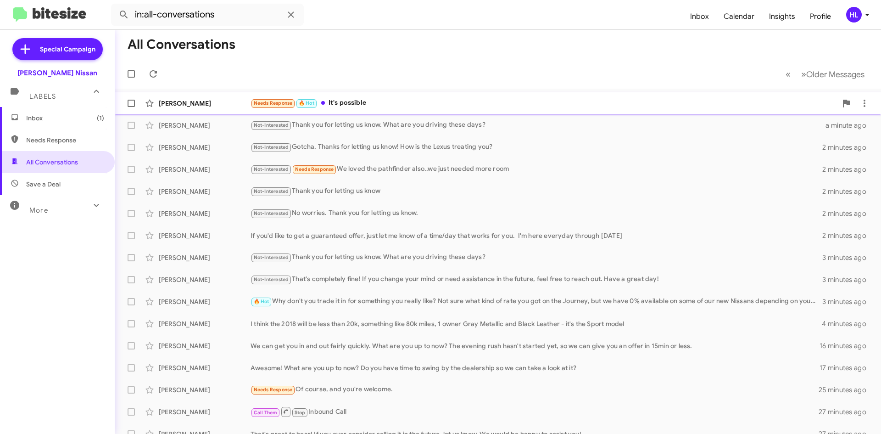
click at [172, 105] on div "[PERSON_NAME]" at bounding box center [205, 103] width 92 height 9
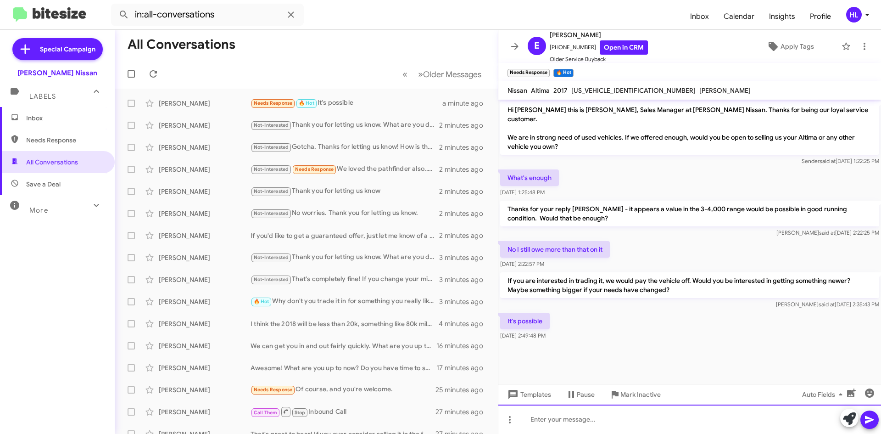
click at [675, 424] on div at bounding box center [689, 418] width 383 height 29
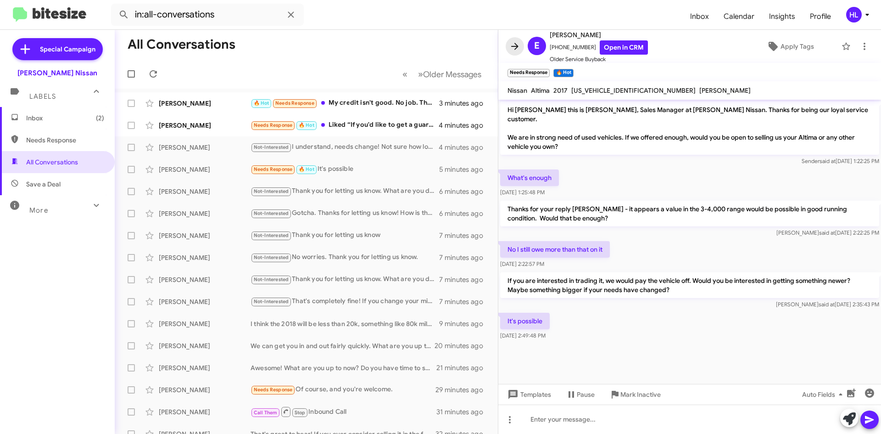
click at [513, 45] on icon at bounding box center [514, 46] width 11 height 11
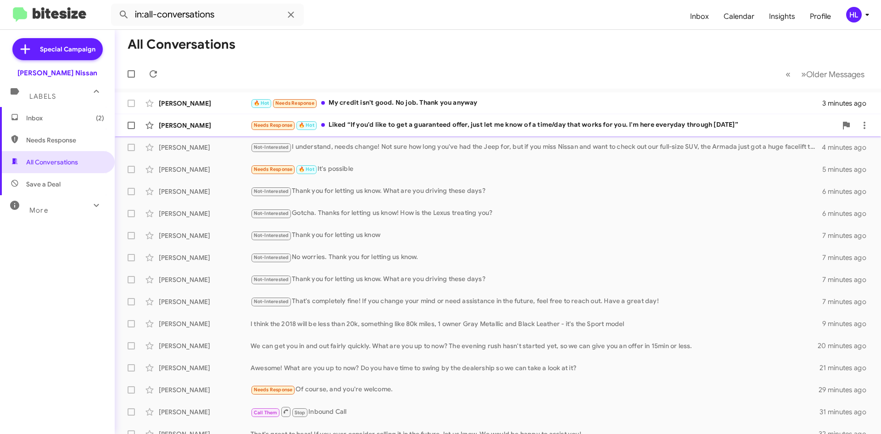
click at [192, 126] on div "[PERSON_NAME]" at bounding box center [205, 125] width 92 height 9
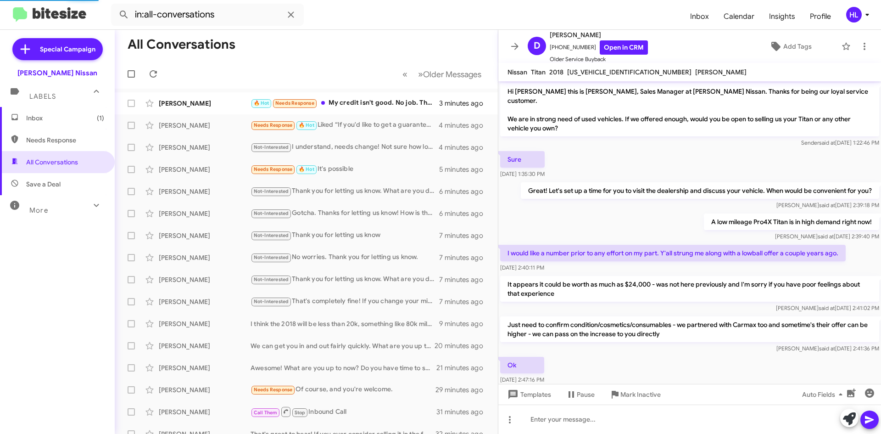
scroll to position [97, 0]
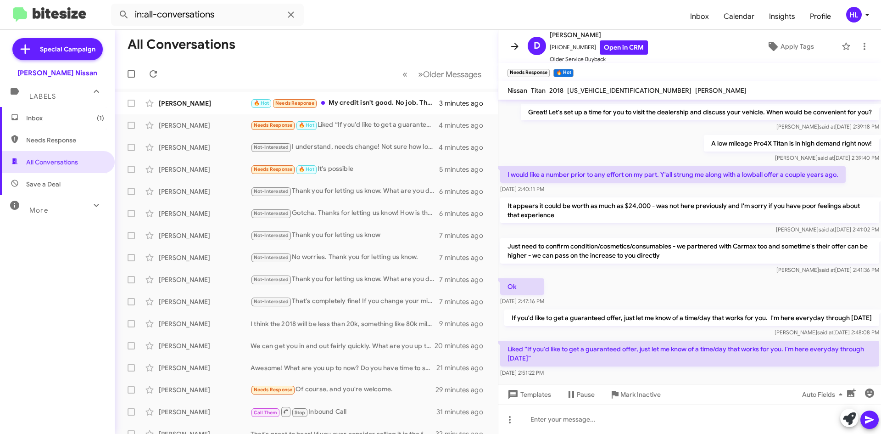
click at [517, 49] on icon at bounding box center [514, 46] width 11 height 11
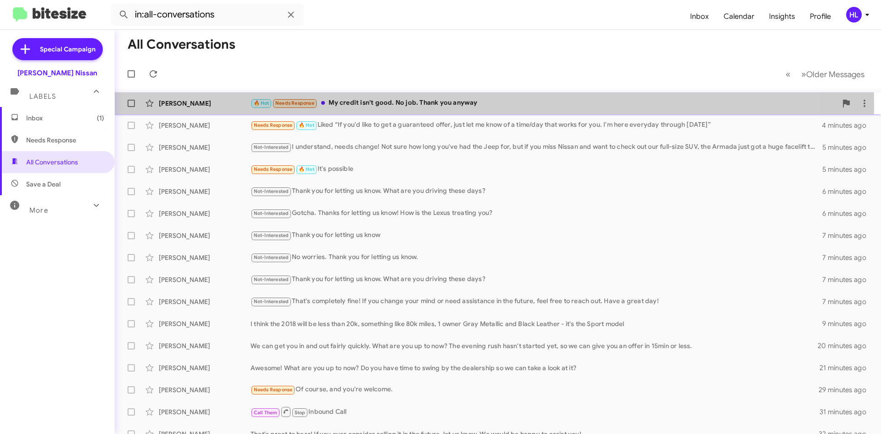
click at [206, 107] on div "[PERSON_NAME]" at bounding box center [205, 103] width 92 height 9
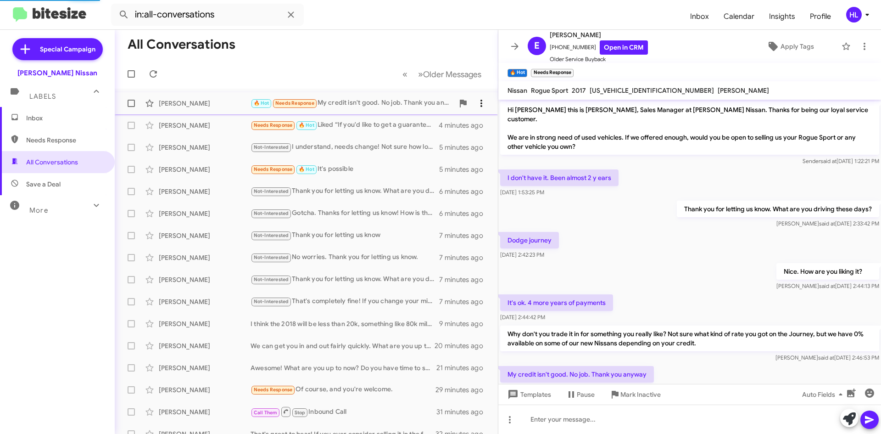
scroll to position [2, 0]
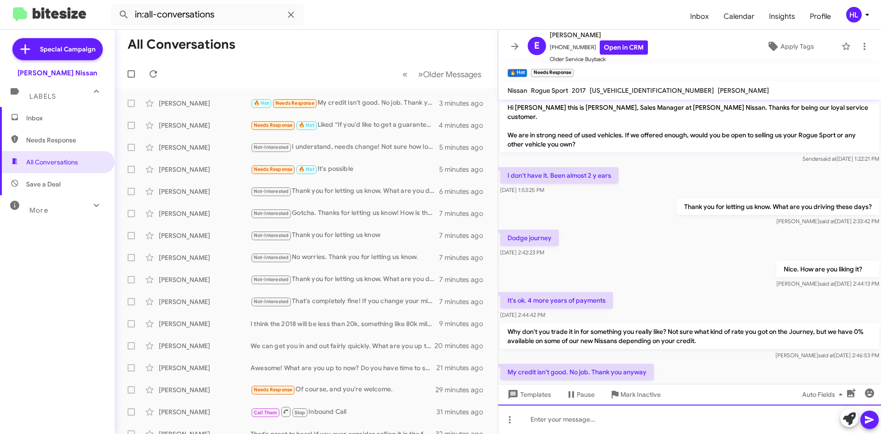
click at [617, 423] on div at bounding box center [689, 418] width 383 height 29
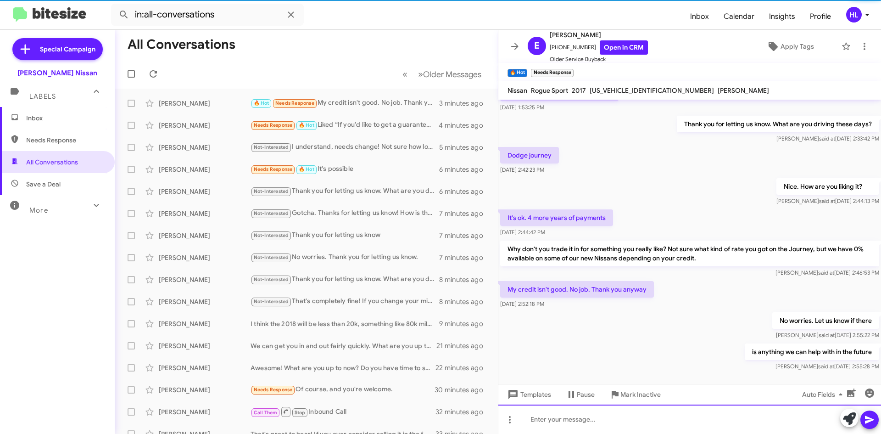
scroll to position [88, 0]
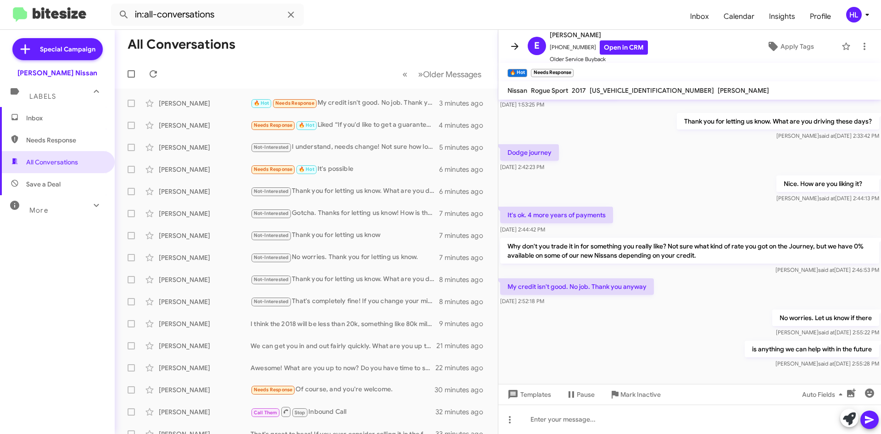
click at [515, 42] on icon at bounding box center [514, 46] width 11 height 11
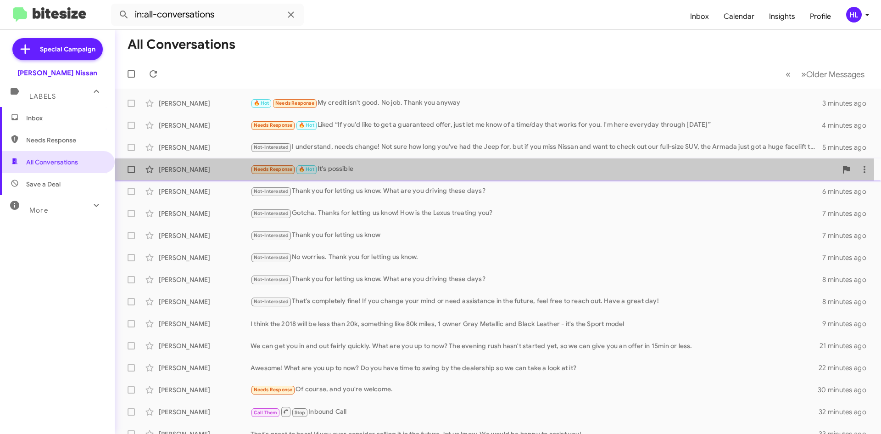
click at [216, 173] on div "[PERSON_NAME]" at bounding box center [205, 169] width 92 height 9
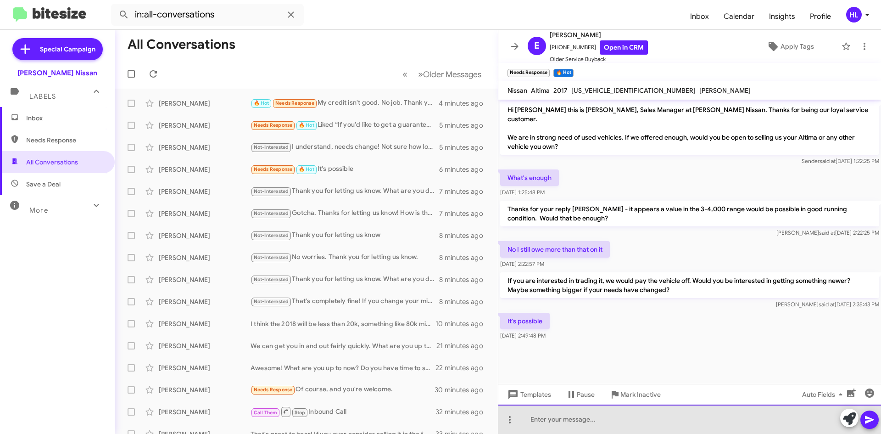
drag, startPoint x: 755, startPoint y: 429, endPoint x: 739, endPoint y: 357, distance: 73.7
click at [755, 429] on div at bounding box center [689, 418] width 383 height 29
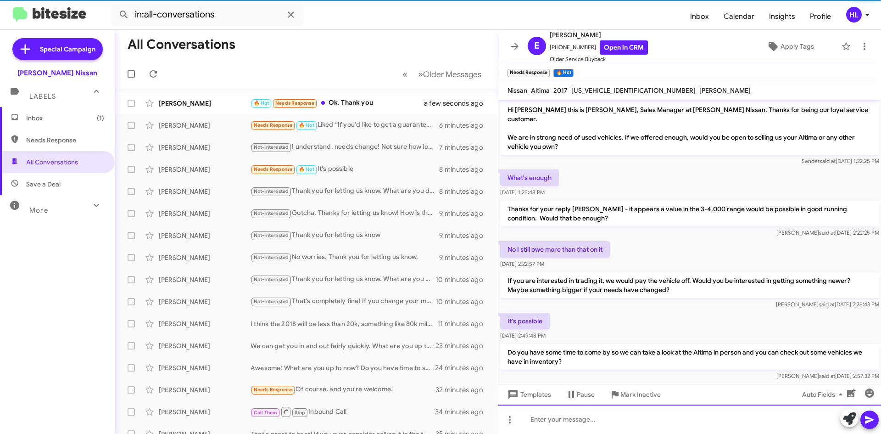
scroll to position [6, 0]
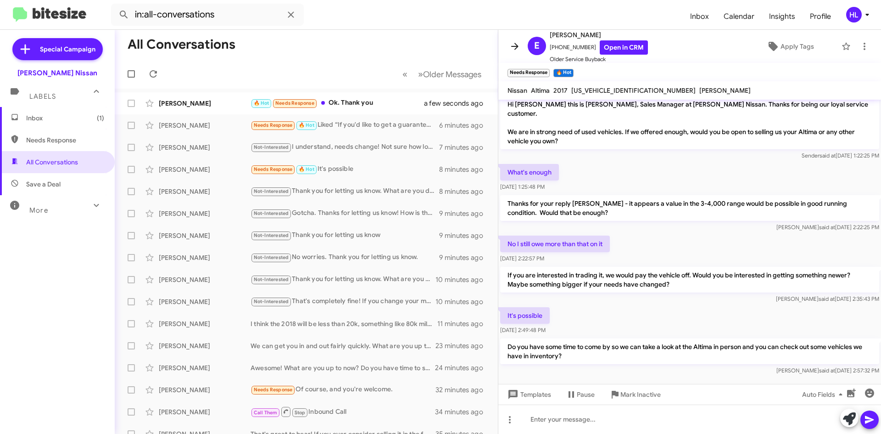
click at [515, 45] on icon at bounding box center [514, 46] width 11 height 11
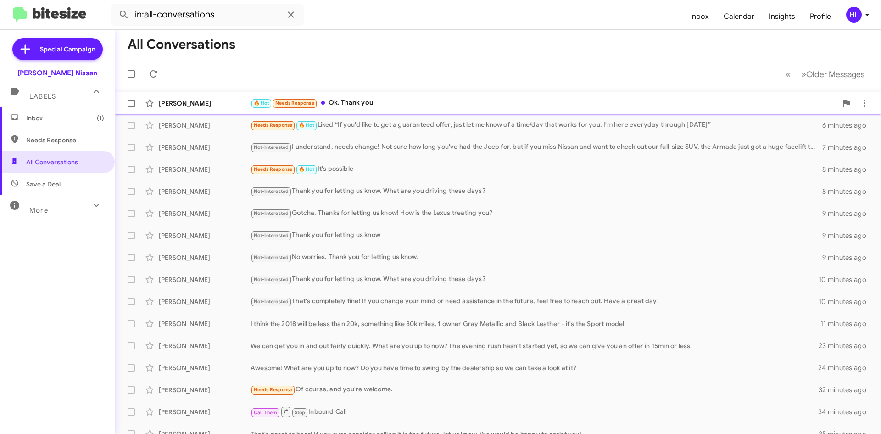
click at [218, 105] on div "[PERSON_NAME]" at bounding box center [205, 103] width 92 height 9
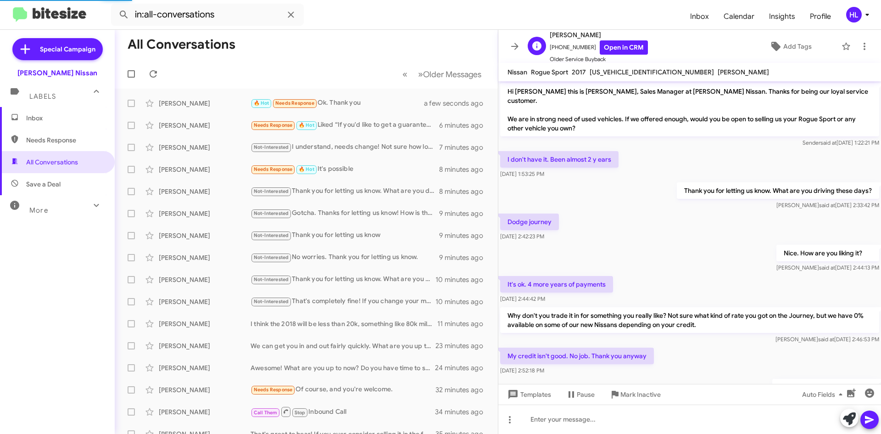
scroll to position [103, 0]
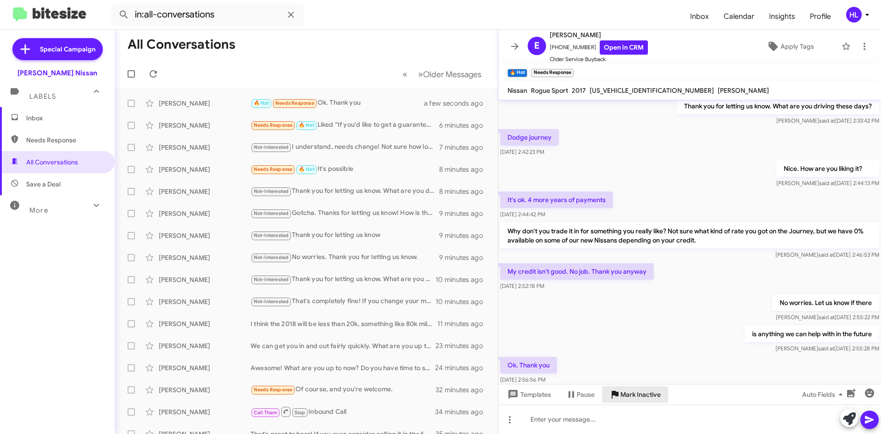
click at [634, 395] on span "Mark Inactive" at bounding box center [640, 394] width 40 height 17
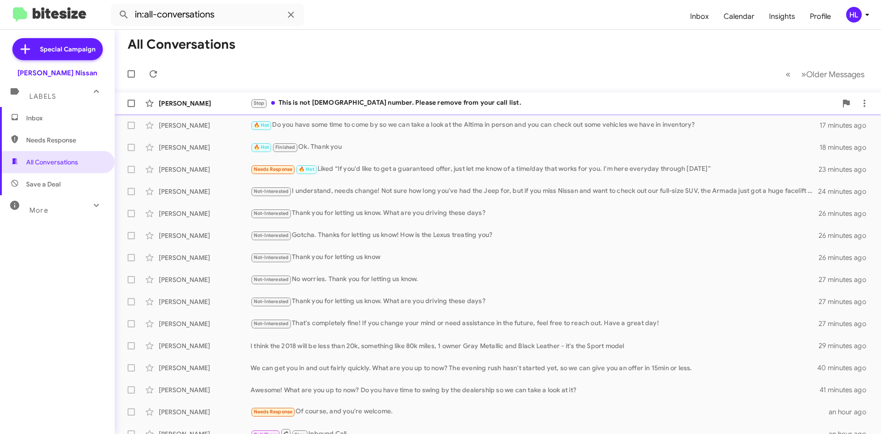
click at [192, 100] on div "[PERSON_NAME]" at bounding box center [205, 103] width 92 height 9
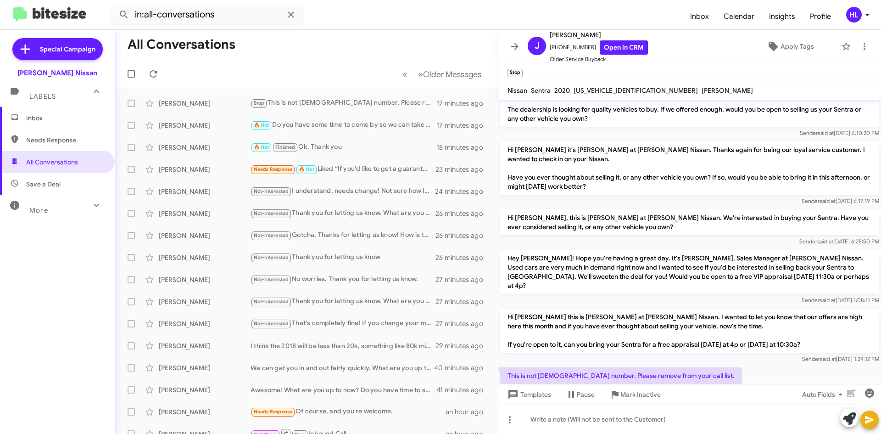
scroll to position [36, 0]
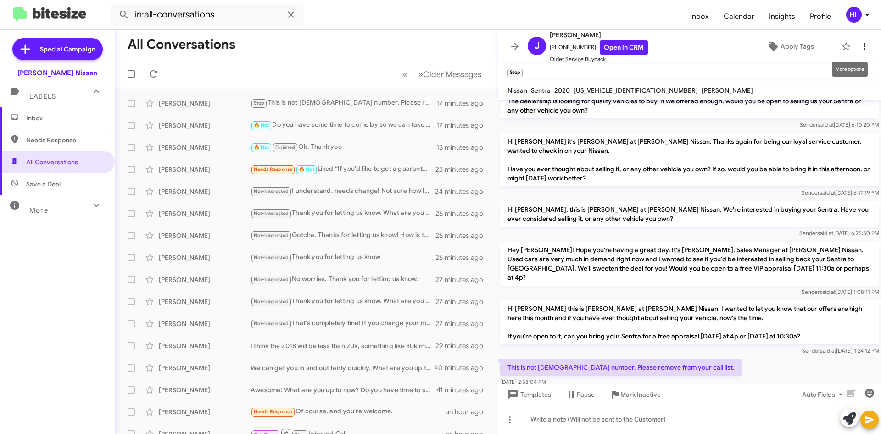
click at [859, 48] on icon at bounding box center [864, 46] width 11 height 11
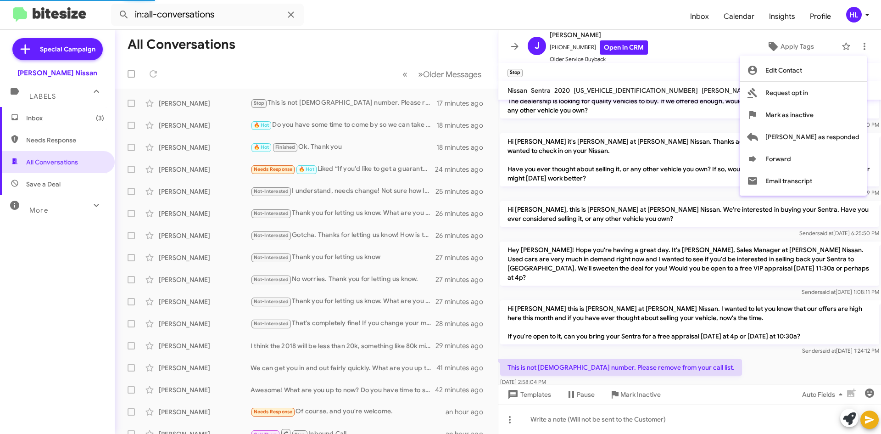
click at [682, 52] on div at bounding box center [440, 217] width 881 height 434
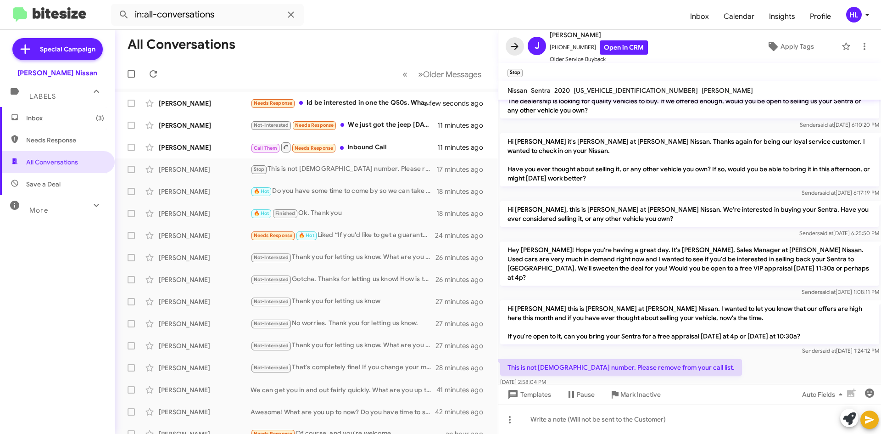
click at [517, 43] on icon at bounding box center [514, 46] width 11 height 11
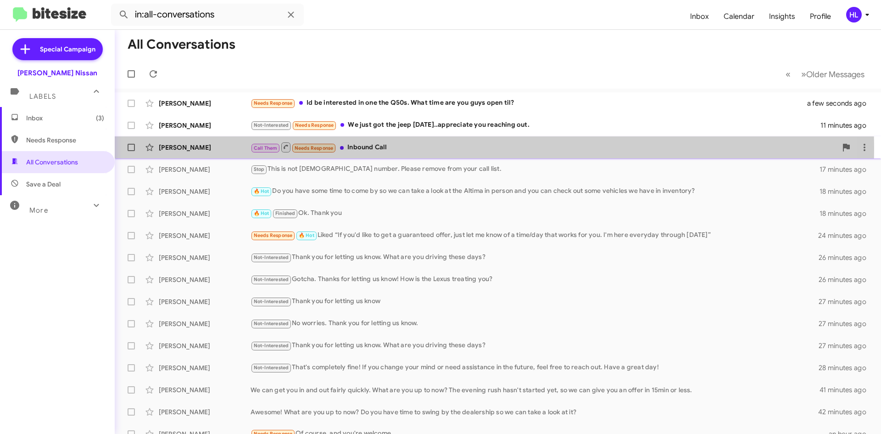
click at [166, 150] on div "[PERSON_NAME]" at bounding box center [205, 147] width 92 height 9
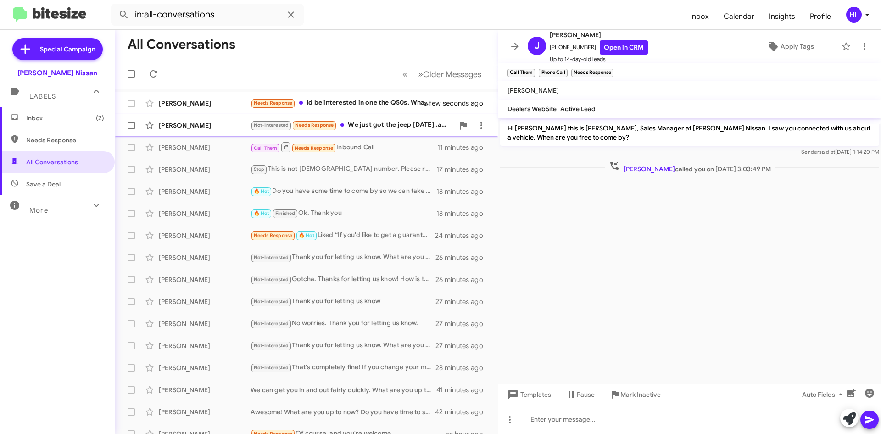
click at [190, 133] on div "[PERSON_NAME] Not-Interested Needs Response We just got the jeep [DATE]..apprec…" at bounding box center [306, 125] width 368 height 18
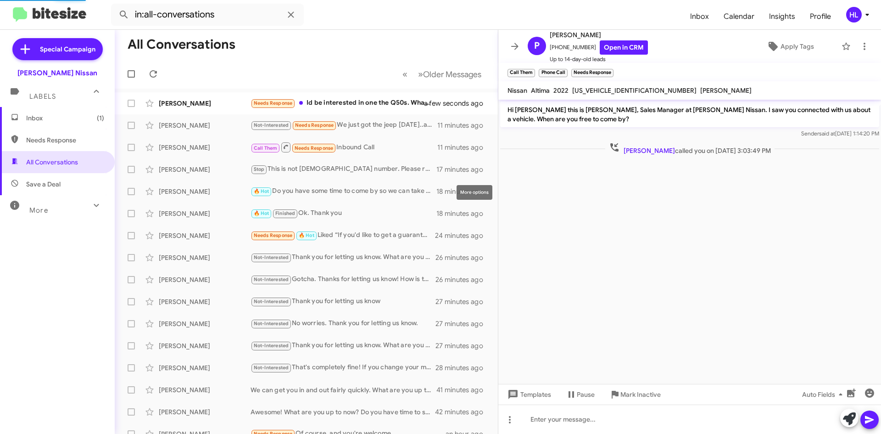
scroll to position [6, 0]
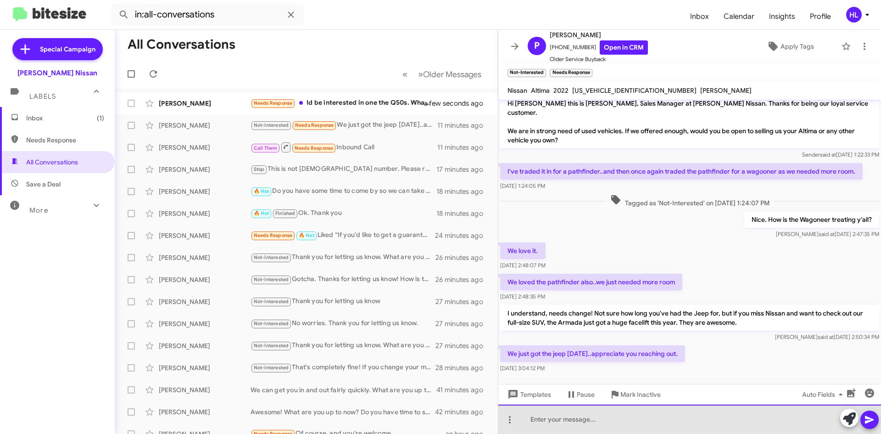
click at [632, 425] on div at bounding box center [689, 418] width 383 height 29
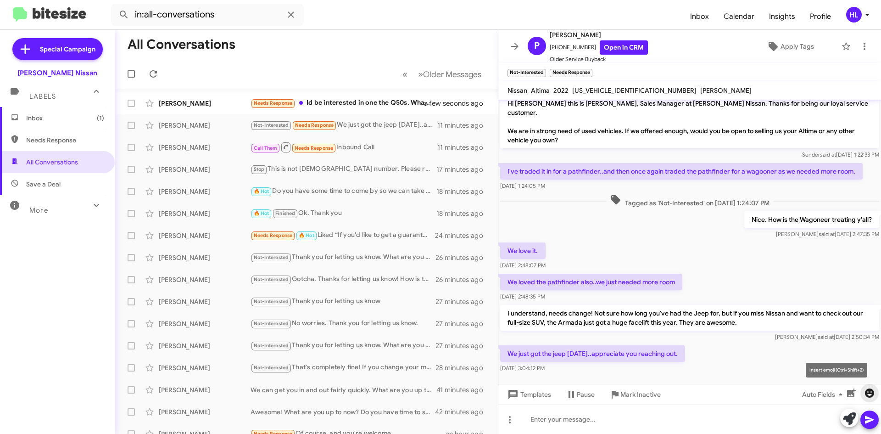
click at [875, 396] on icon "button" at bounding box center [869, 392] width 11 height 11
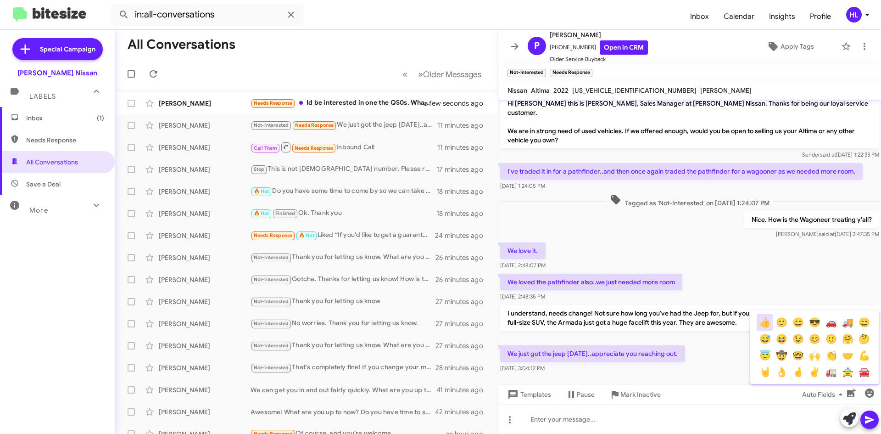
click at [764, 320] on button "👍" at bounding box center [765, 322] width 17 height 17
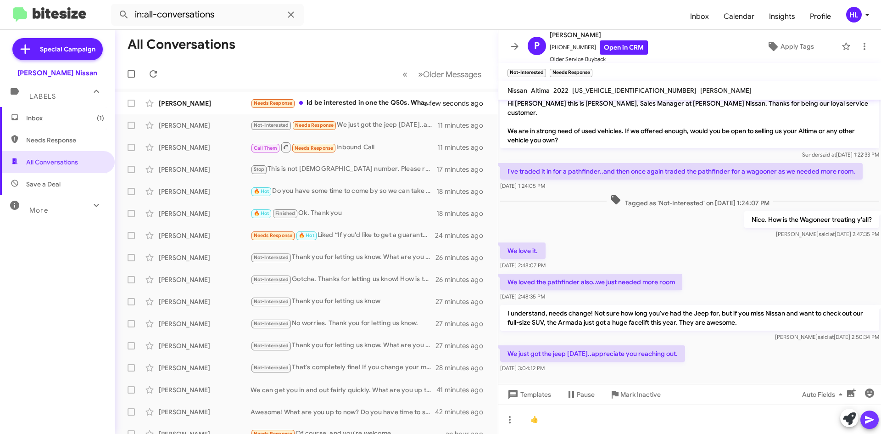
click at [866, 423] on icon at bounding box center [869, 420] width 9 height 8
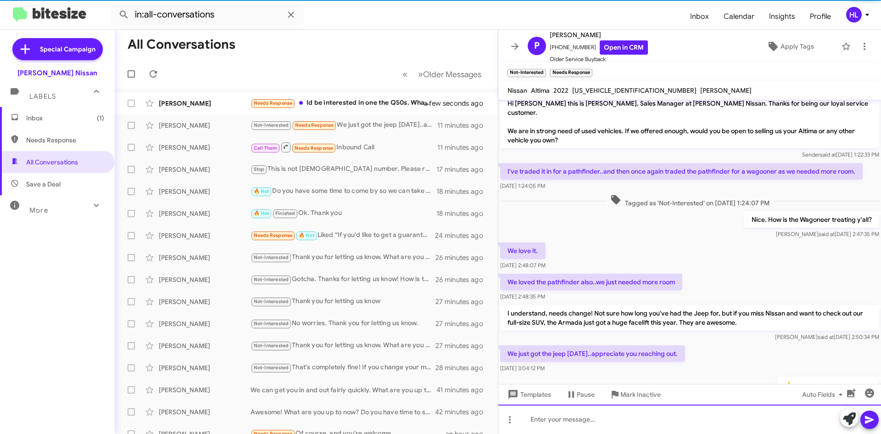
scroll to position [40, 0]
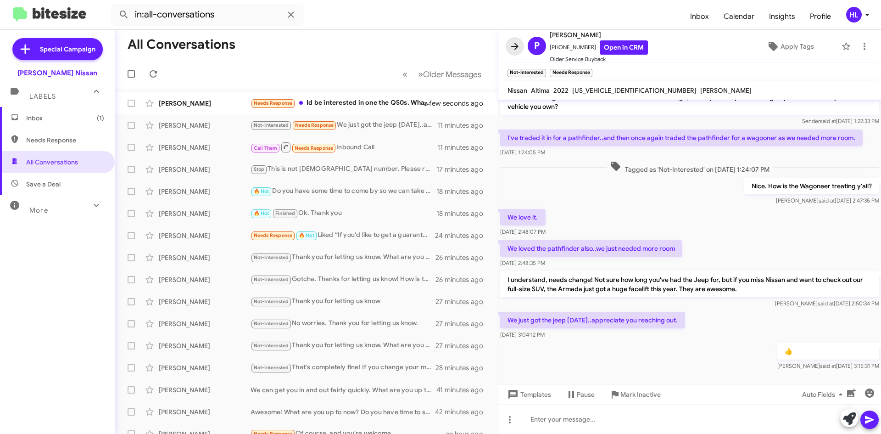
click at [514, 46] on icon at bounding box center [514, 46] width 7 height 7
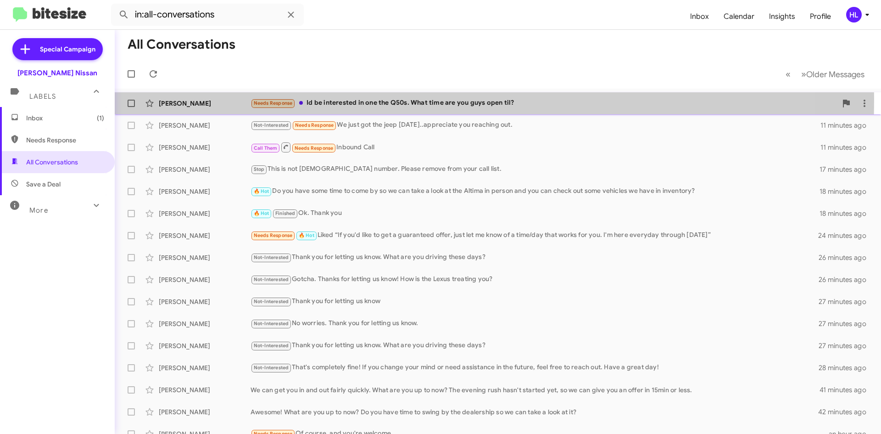
click at [203, 99] on div "[PERSON_NAME]" at bounding box center [205, 103] width 92 height 9
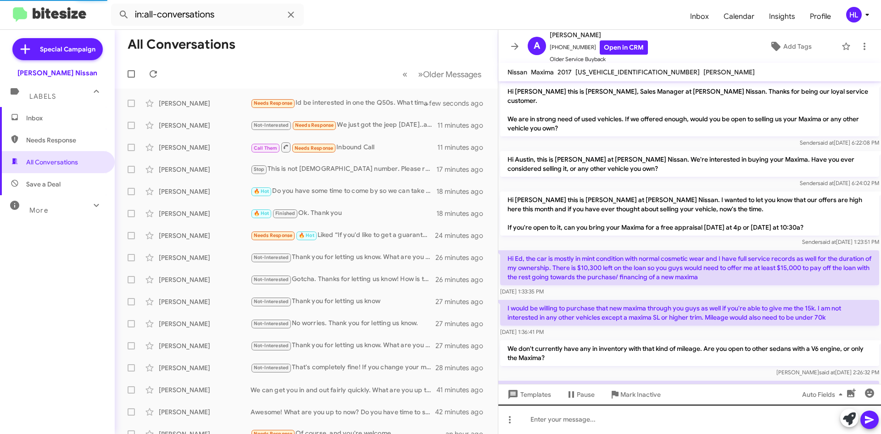
scroll to position [338, 0]
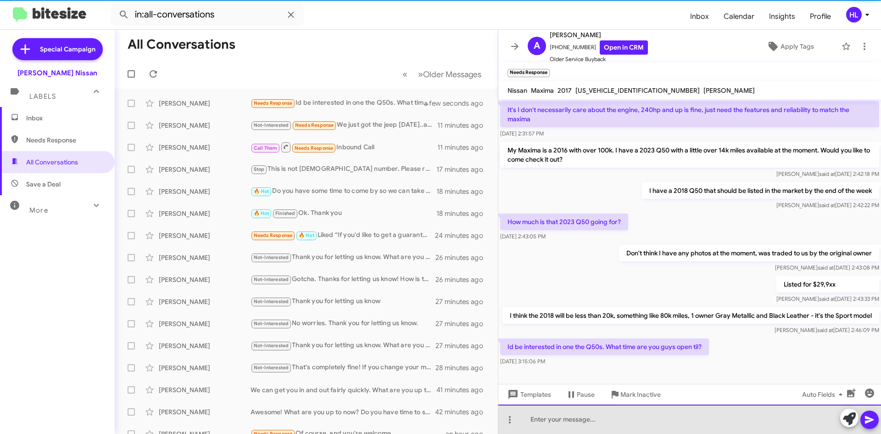
click at [701, 415] on div at bounding box center [689, 418] width 383 height 29
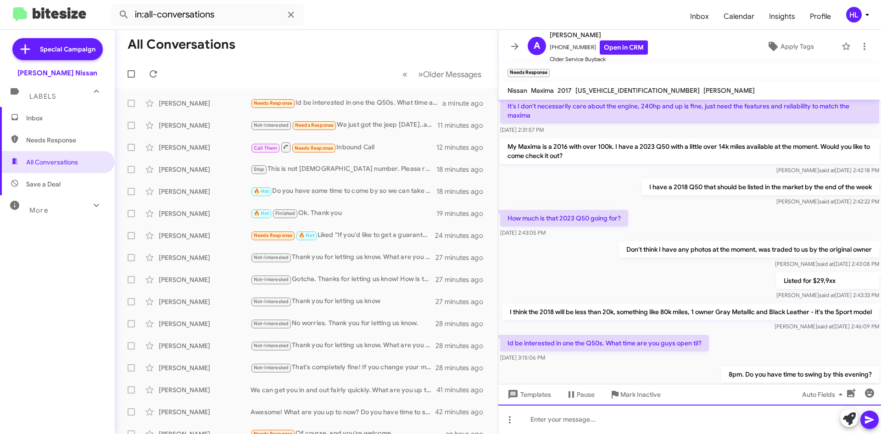
scroll to position [390, 0]
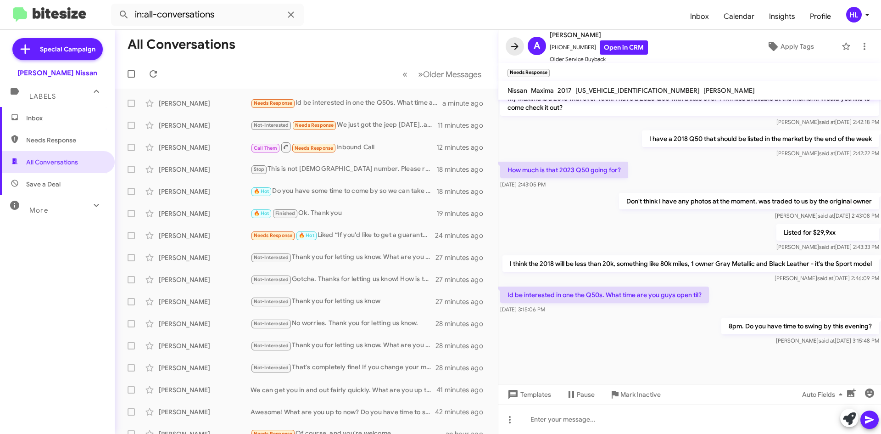
click at [518, 43] on icon at bounding box center [514, 46] width 11 height 11
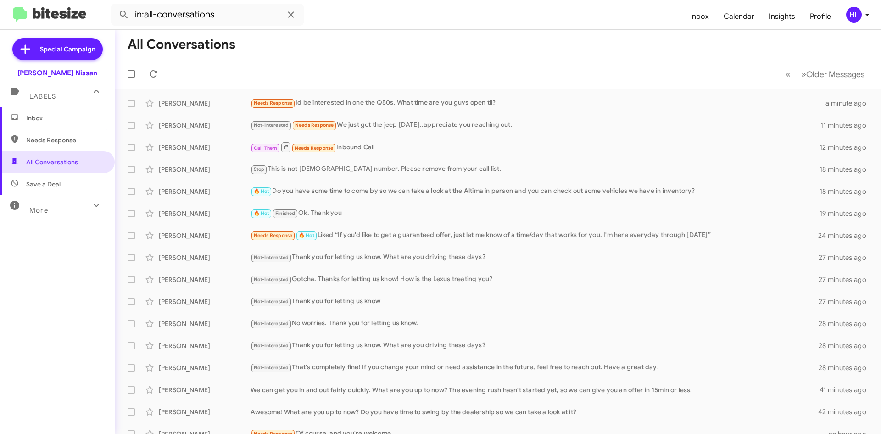
click at [78, 126] on span "Inbox" at bounding box center [57, 118] width 115 height 22
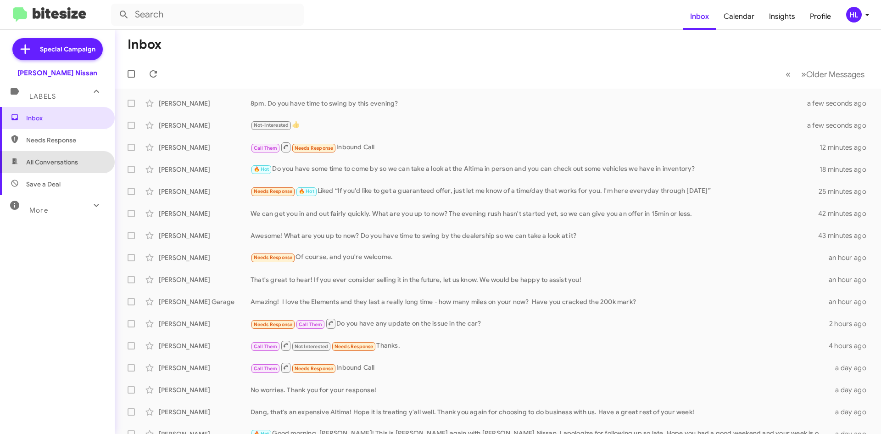
click at [81, 172] on span "All Conversations" at bounding box center [57, 162] width 115 height 22
type input "in:all-conversations"
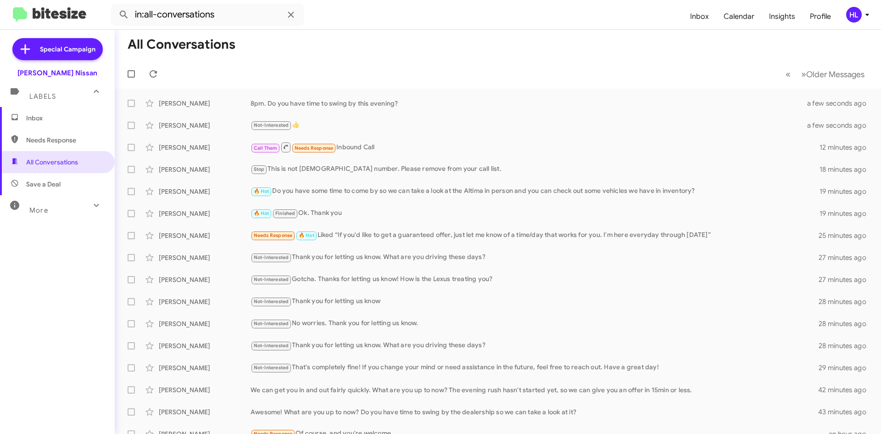
click at [34, 14] on img at bounding box center [49, 14] width 73 height 15
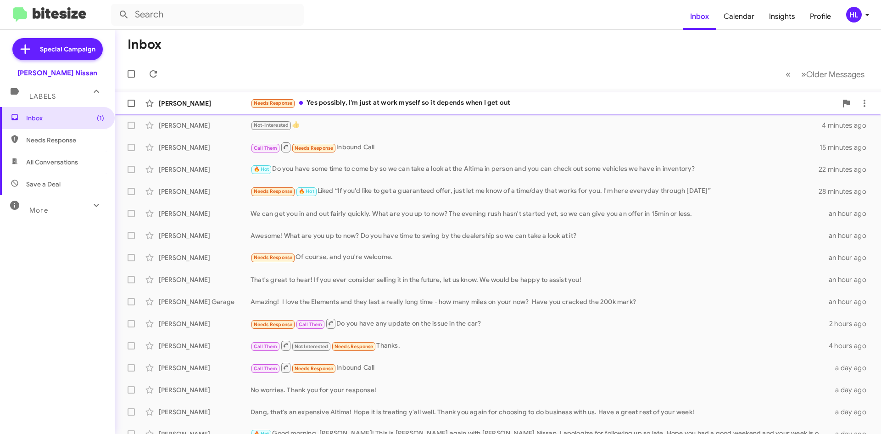
click at [355, 95] on div "[PERSON_NAME] Needs Response Yes possibly, I'm just at work myself so it depend…" at bounding box center [498, 103] width 752 height 18
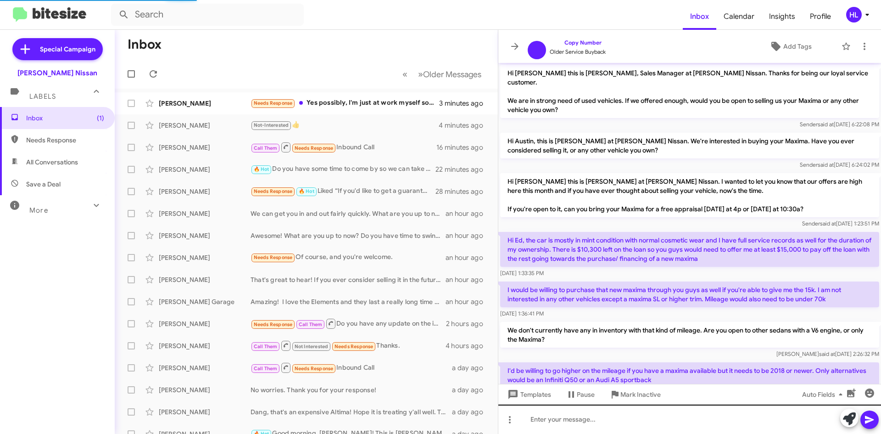
scroll to position [386, 0]
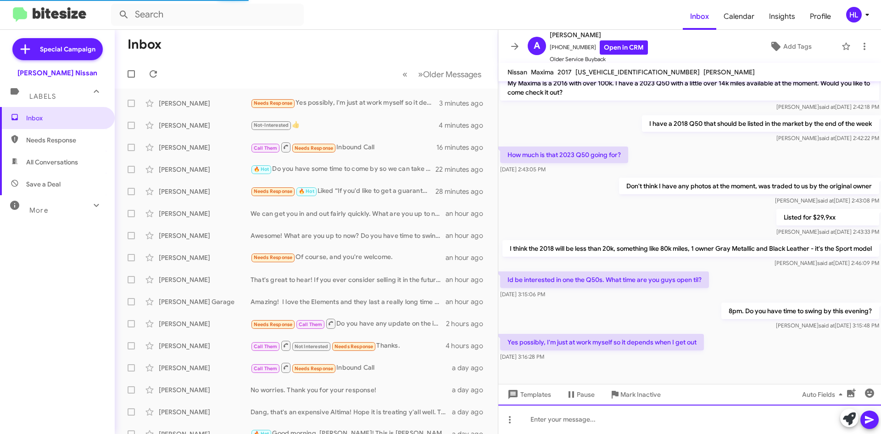
click at [652, 422] on div at bounding box center [689, 418] width 383 height 29
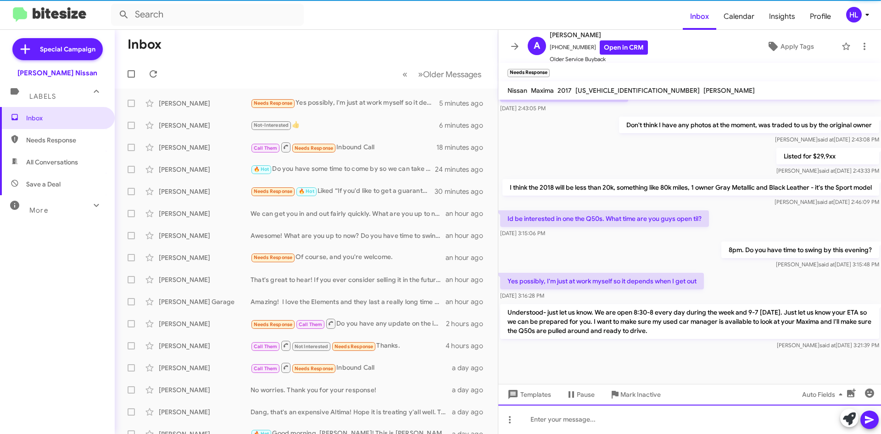
scroll to position [475, 0]
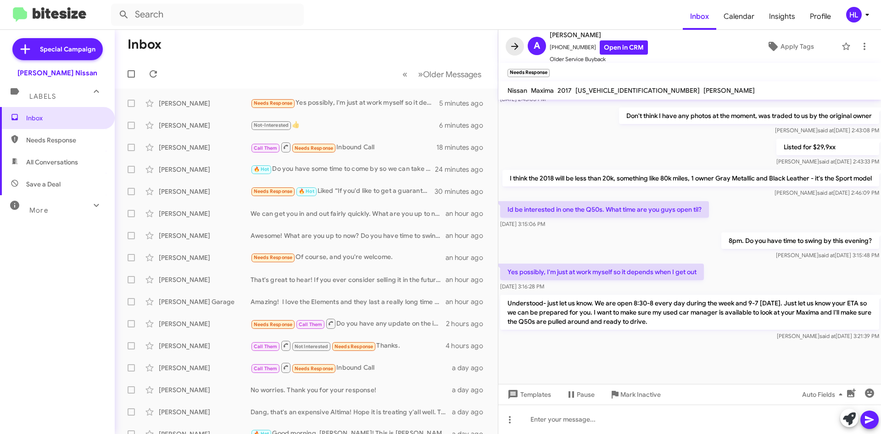
click at [516, 45] on icon at bounding box center [514, 46] width 7 height 7
